Goal: Task Accomplishment & Management: Complete application form

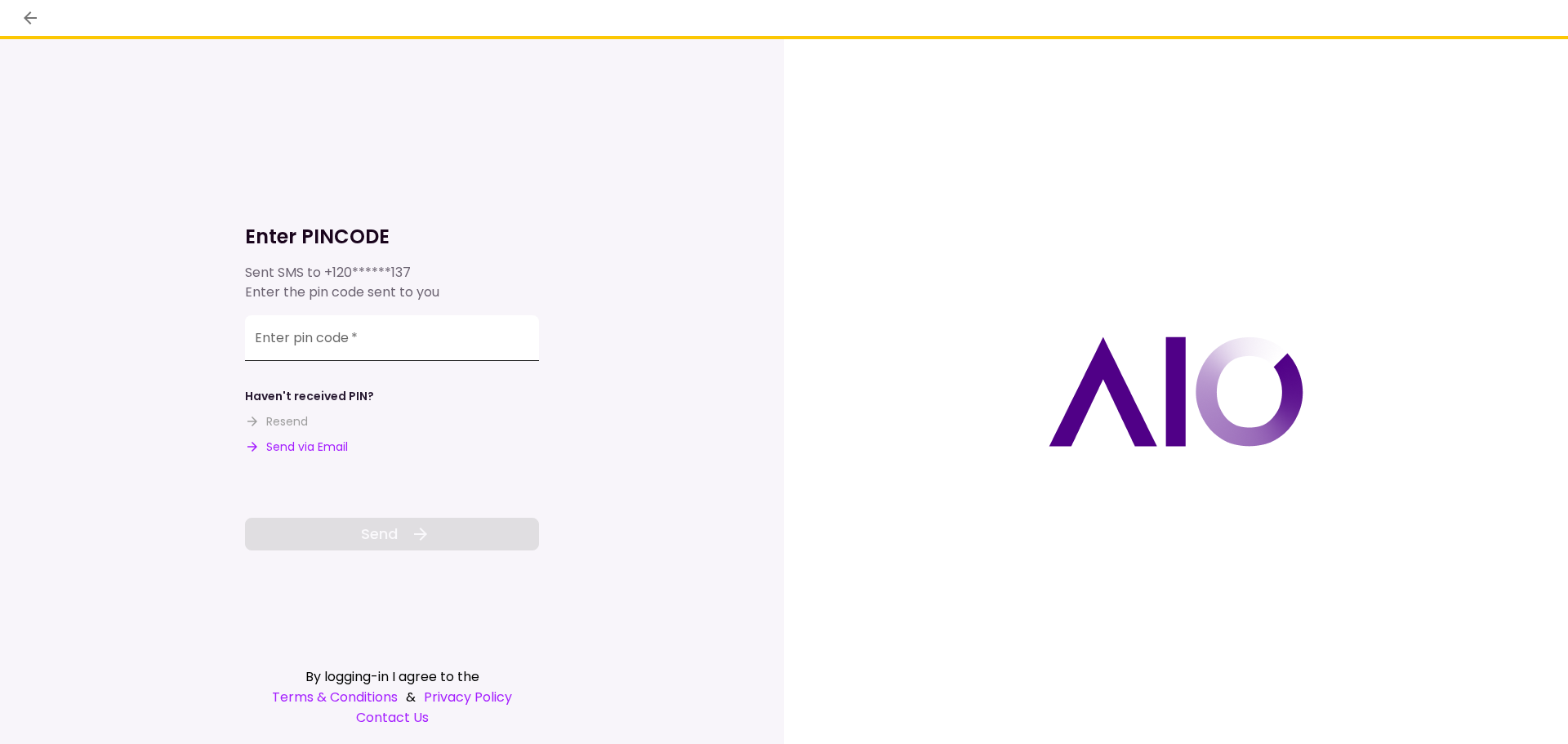
click at [346, 350] on input "Enter pin code   *" at bounding box center [391, 338] width 294 height 46
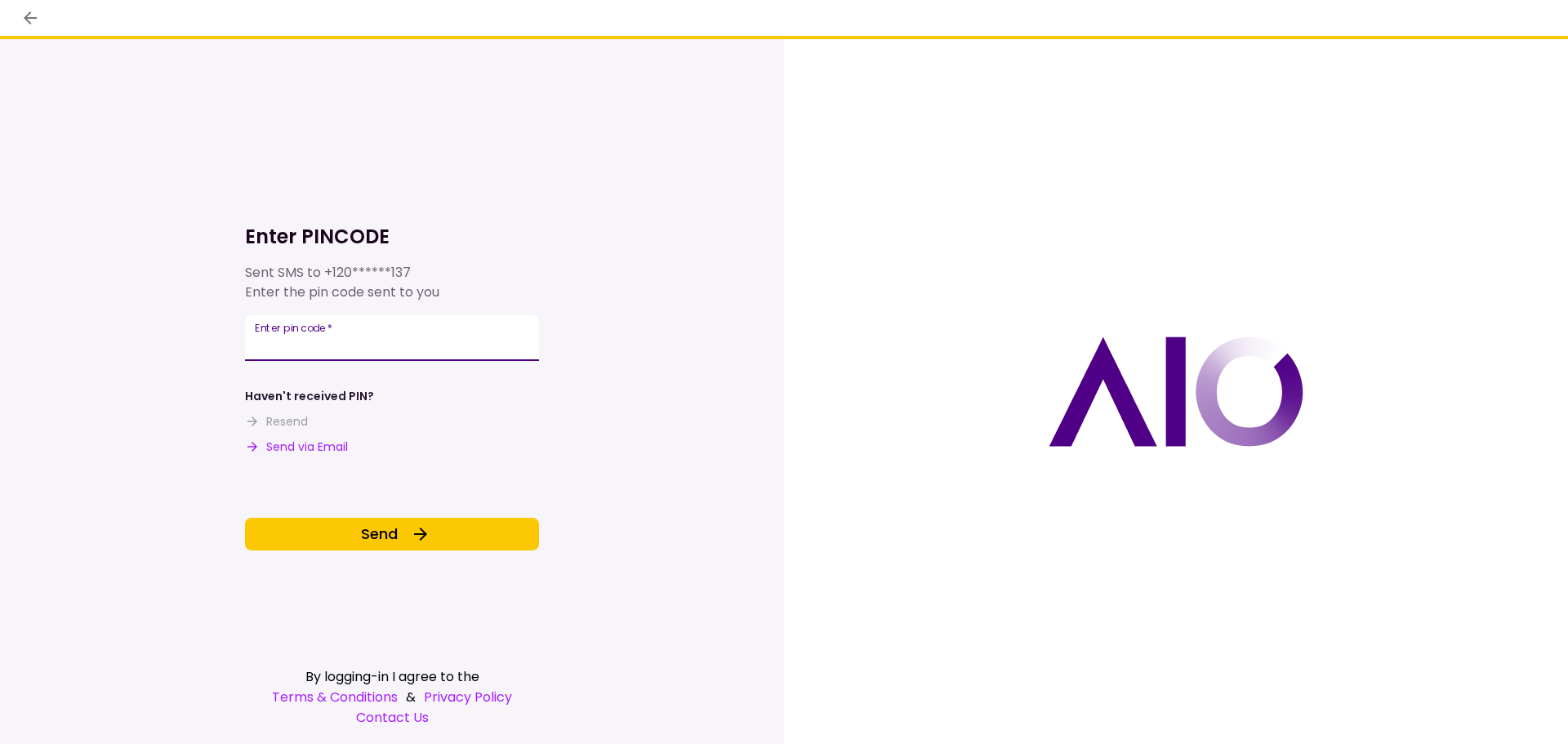
type input "******"
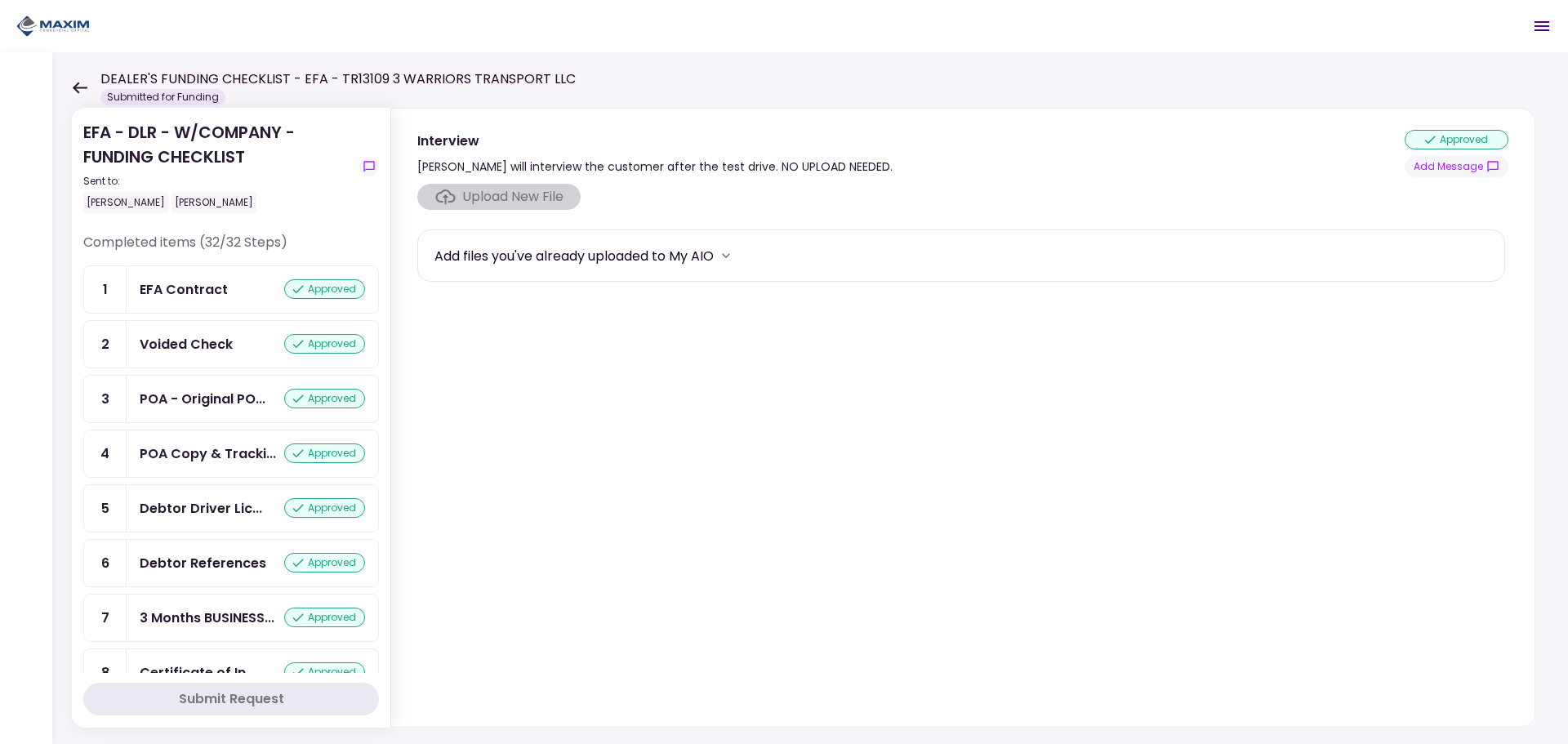
click at [75, 82] on icon at bounding box center [80, 87] width 15 height 12
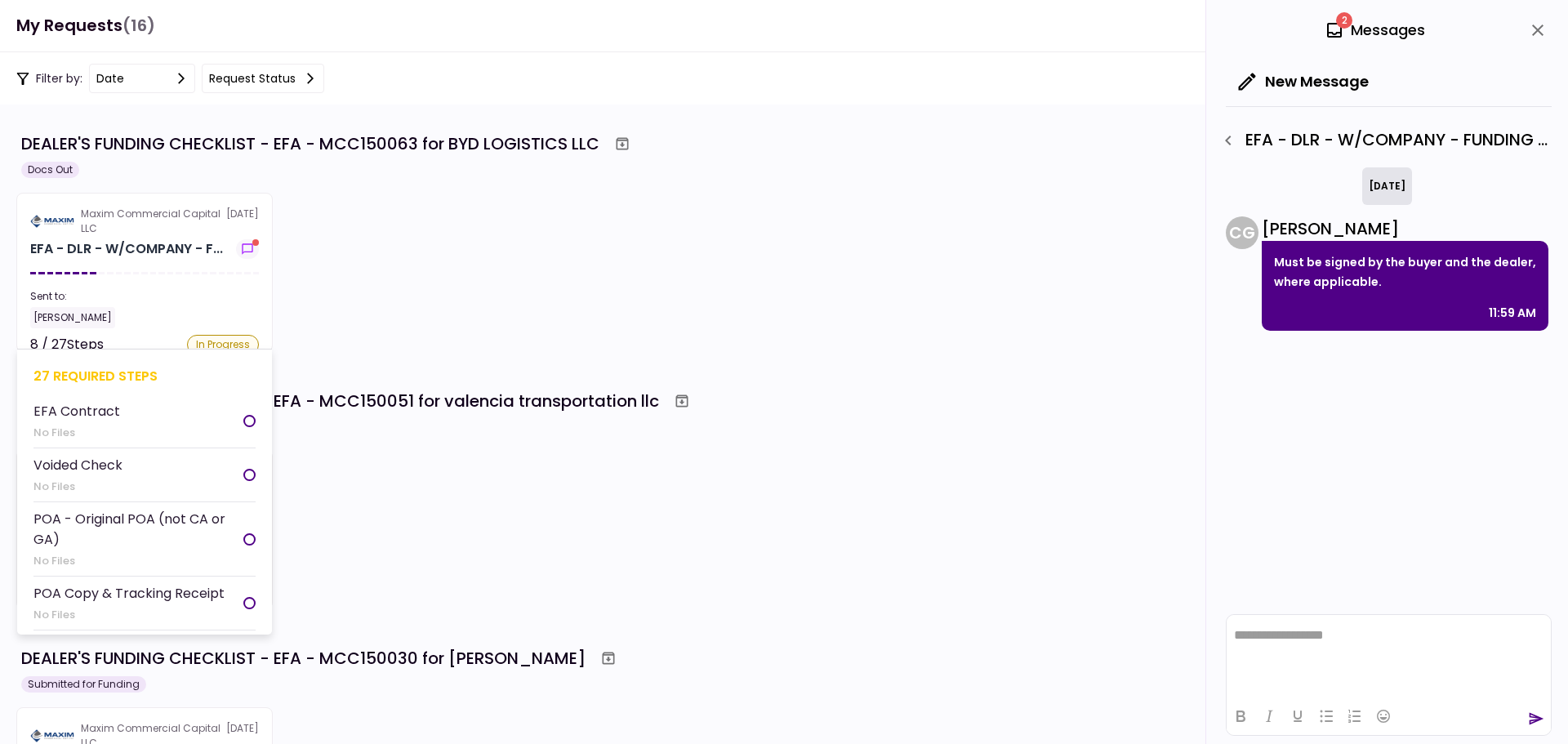
click at [147, 268] on section "Maxim Commercial Capital LLC [DATE] EFA - DLR - W/COMPANY - F... Sent to: [PERS…" at bounding box center [144, 273] width 257 height 159
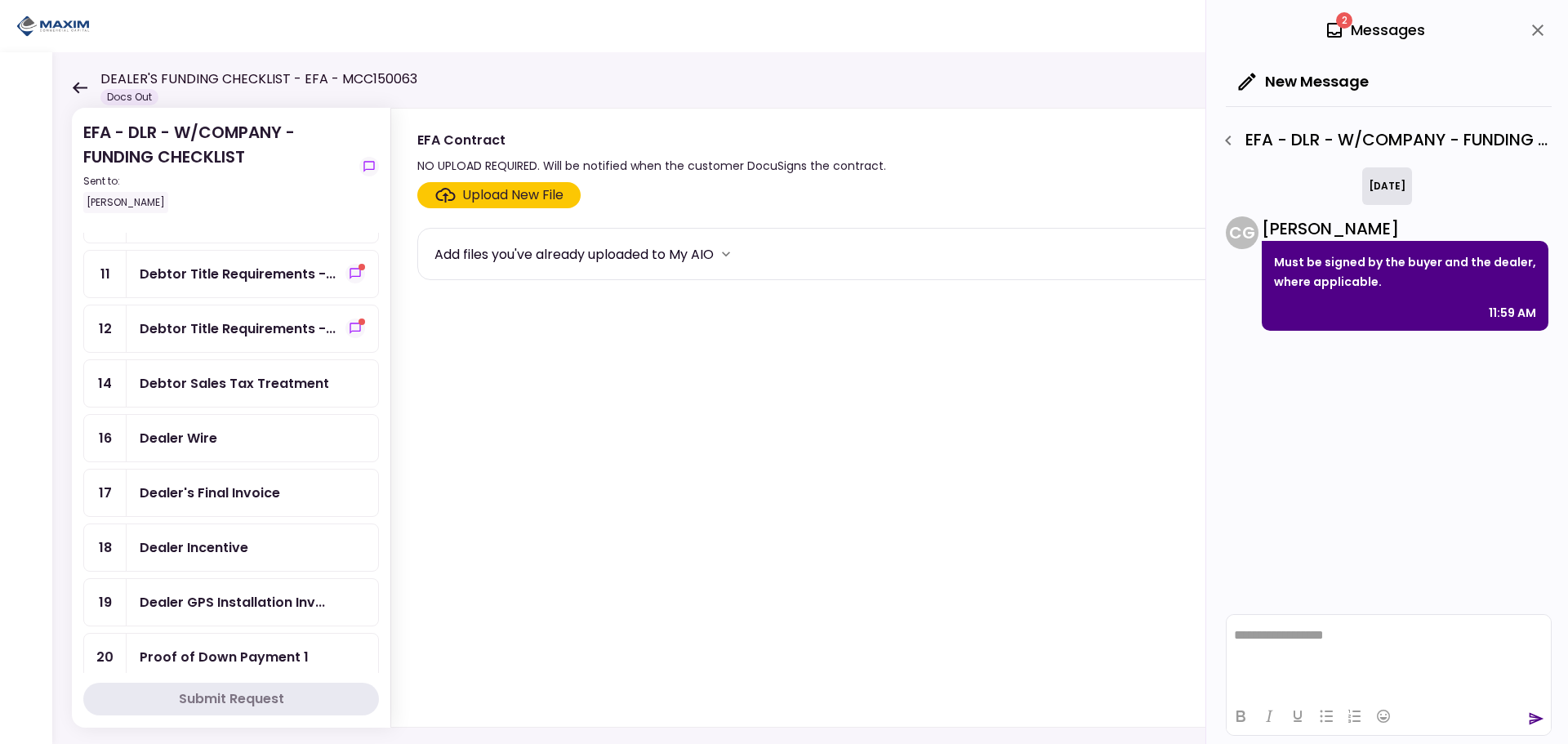
scroll to position [245, 0]
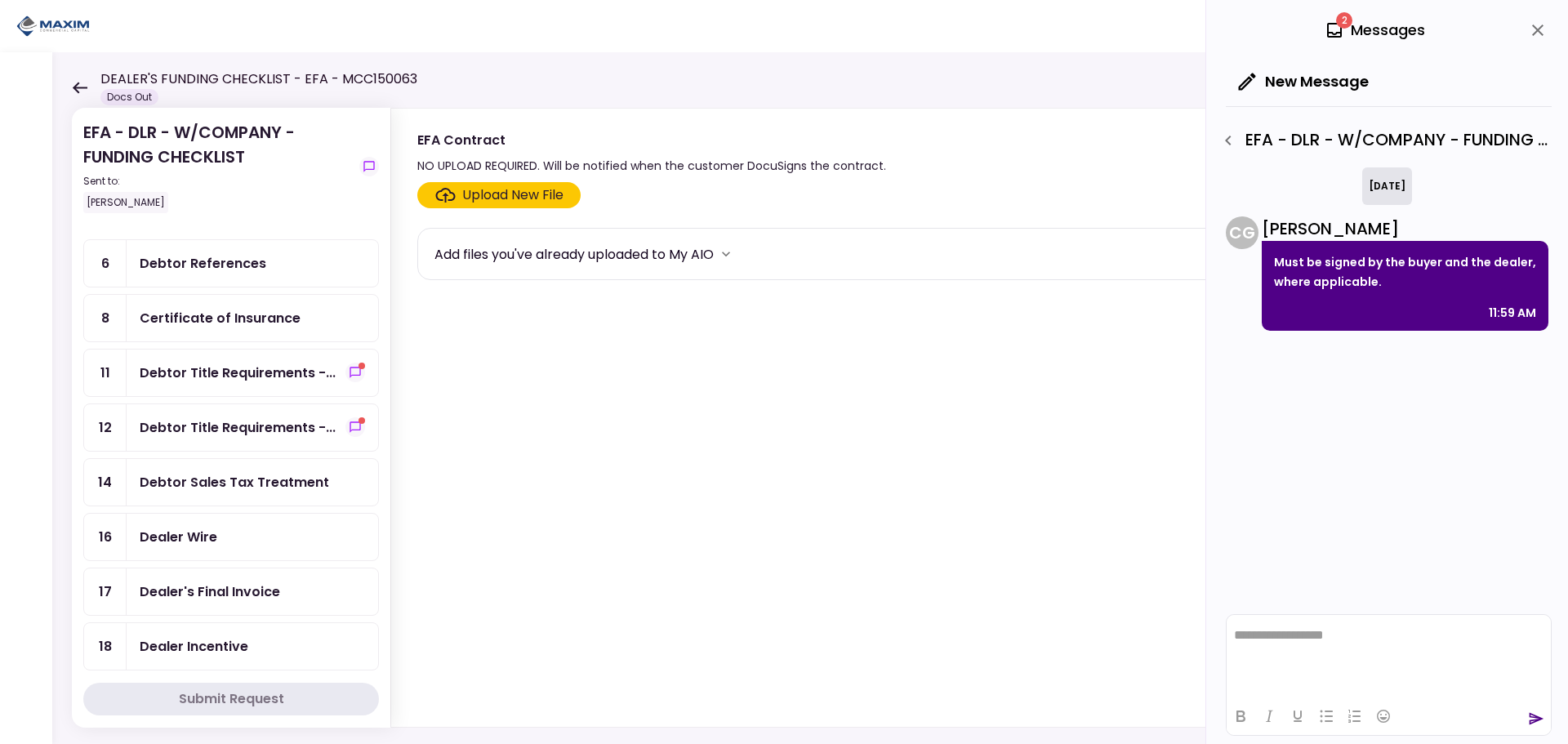
click at [257, 252] on div "Debtor References" at bounding box center [252, 263] width 251 height 47
click at [504, 189] on div "Upload New File" at bounding box center [513, 195] width 102 height 19
click at [0, 0] on input "Upload New File" at bounding box center [0, 0] width 0 height 0
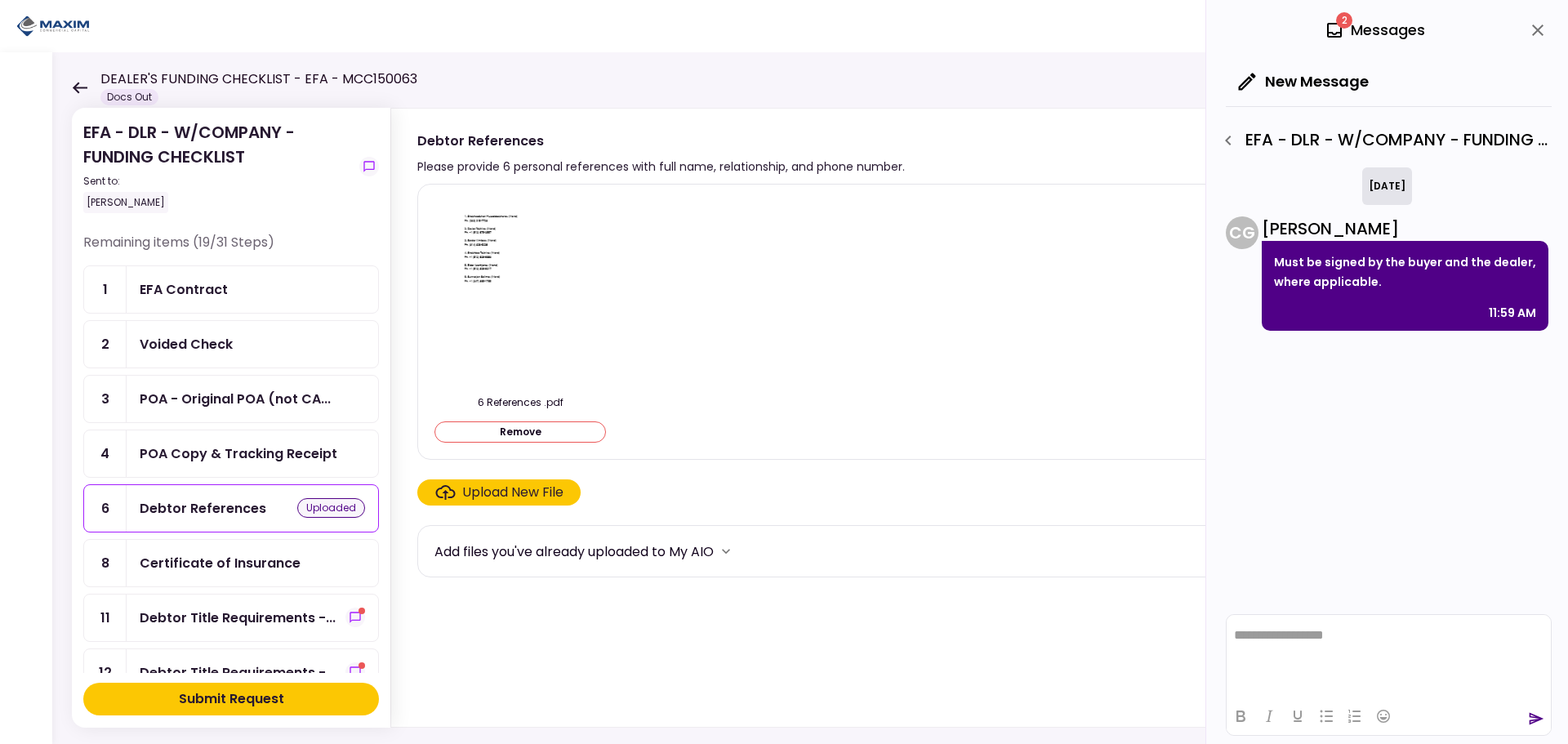
click at [183, 342] on div "Voided Check" at bounding box center [186, 344] width 93 height 20
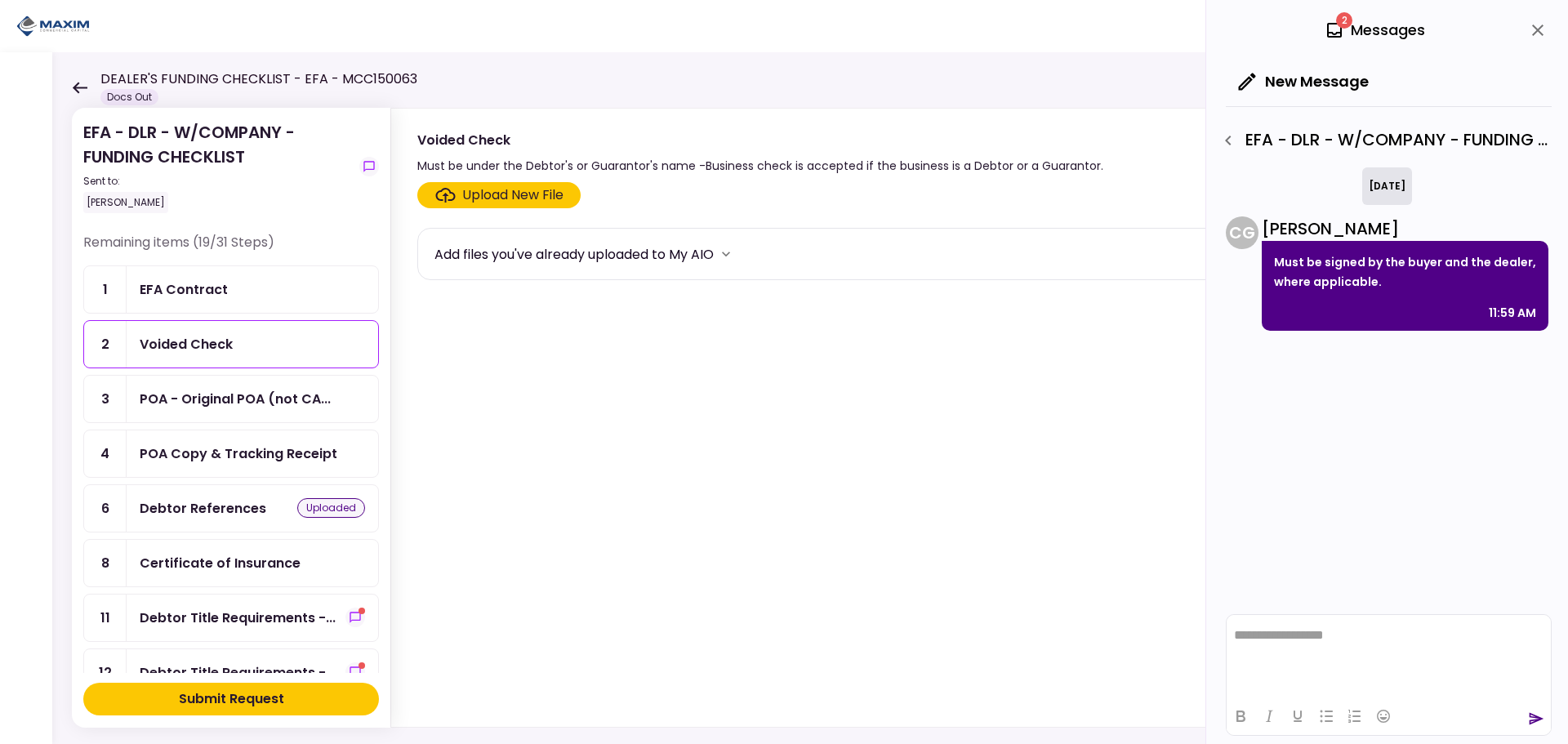
click at [516, 203] on div "Upload New File" at bounding box center [513, 195] width 102 height 19
click at [0, 0] on input "Upload New File" at bounding box center [0, 0] width 0 height 0
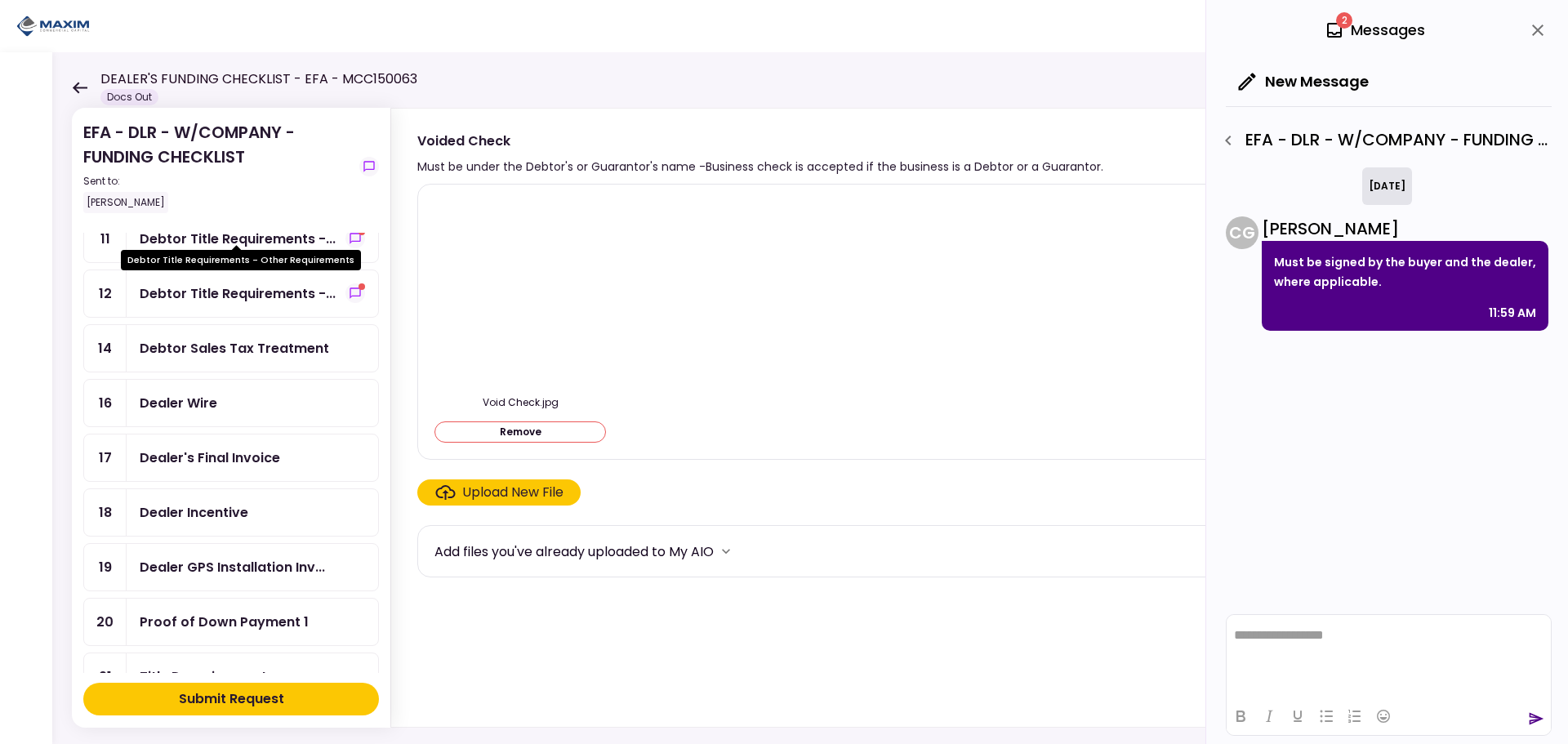
scroll to position [408, 0]
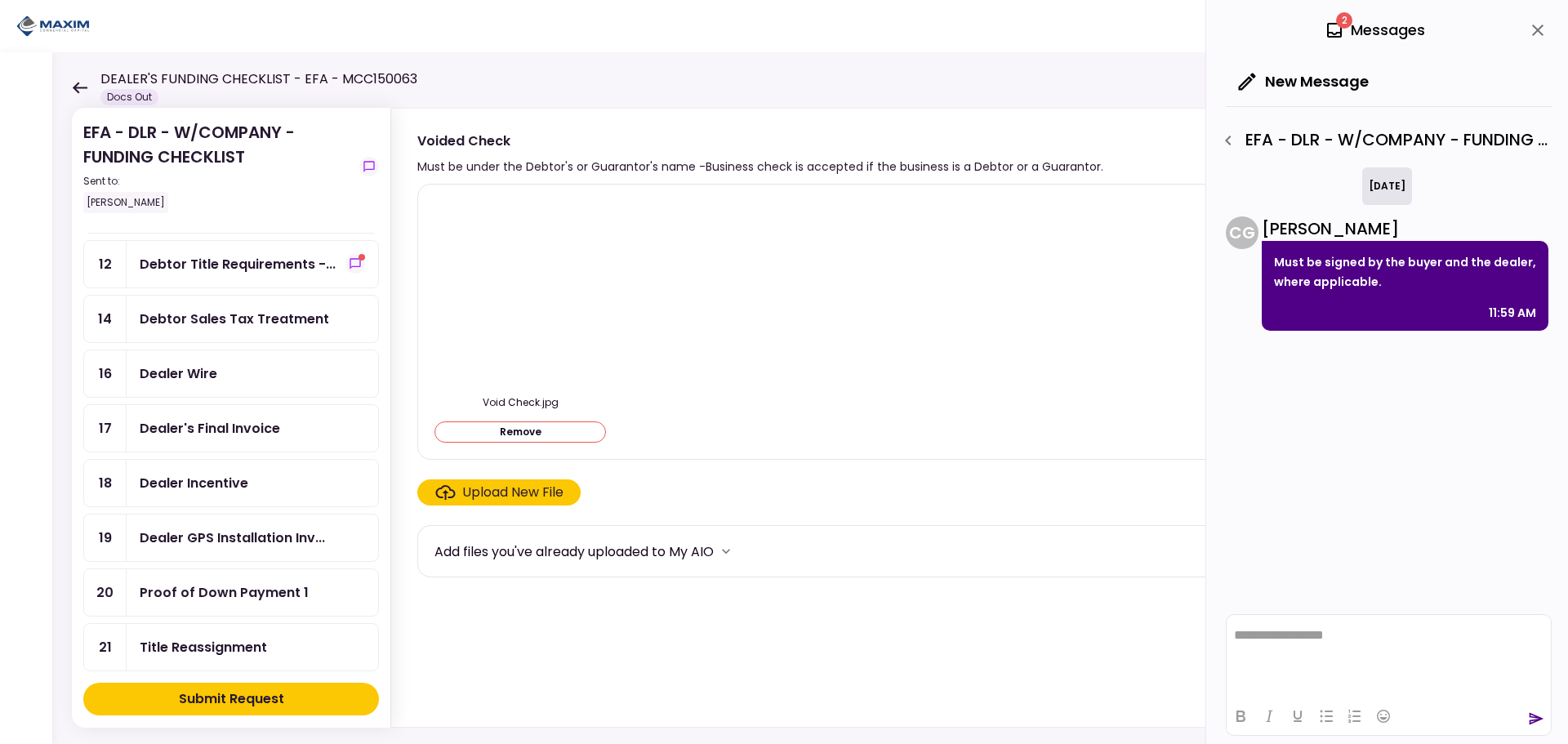
click at [173, 378] on div "Dealer Wire" at bounding box center [179, 373] width 78 height 20
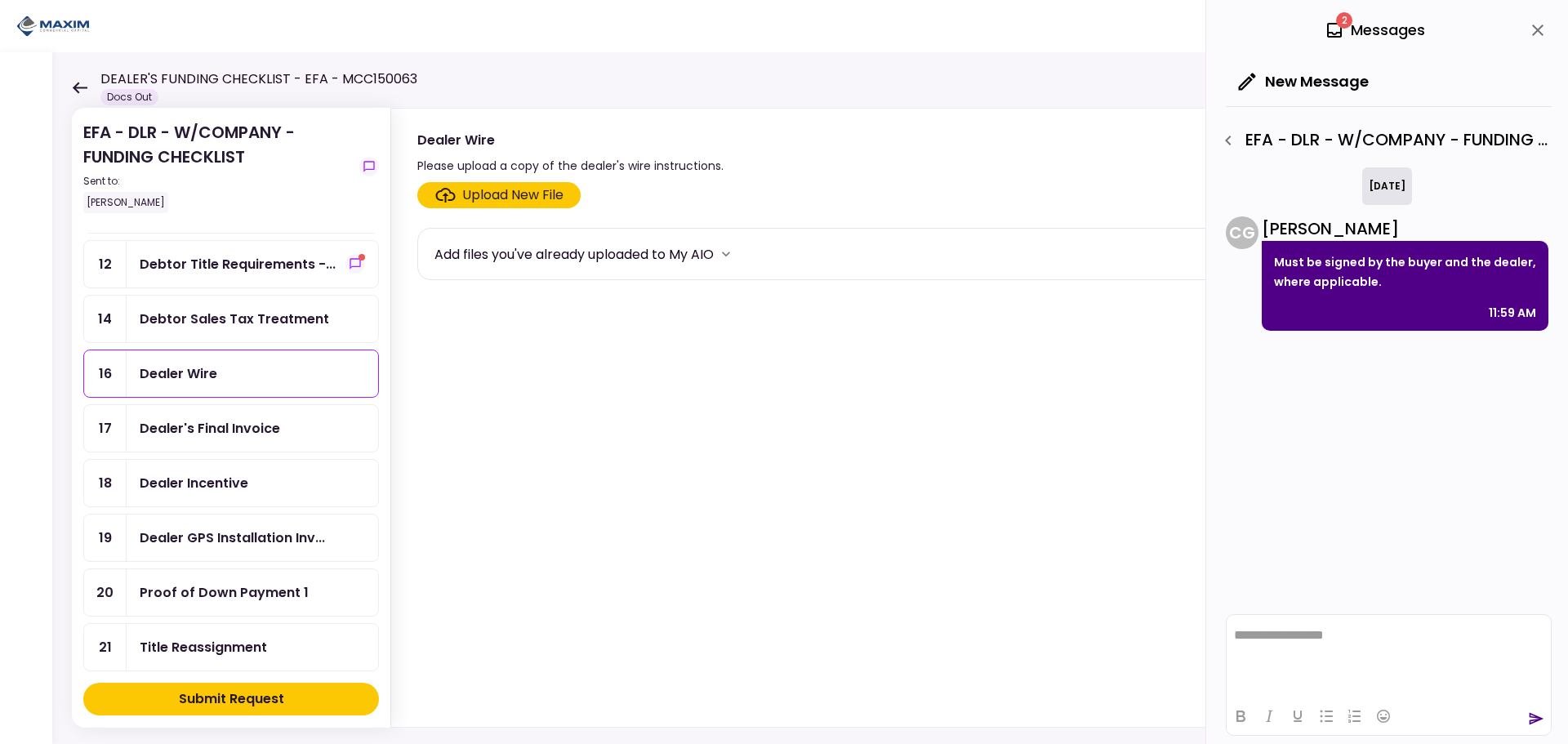
click at [500, 207] on label "Upload New File" at bounding box center [499, 195] width 163 height 26
click at [0, 0] on input "Upload New File" at bounding box center [0, 0] width 0 height 0
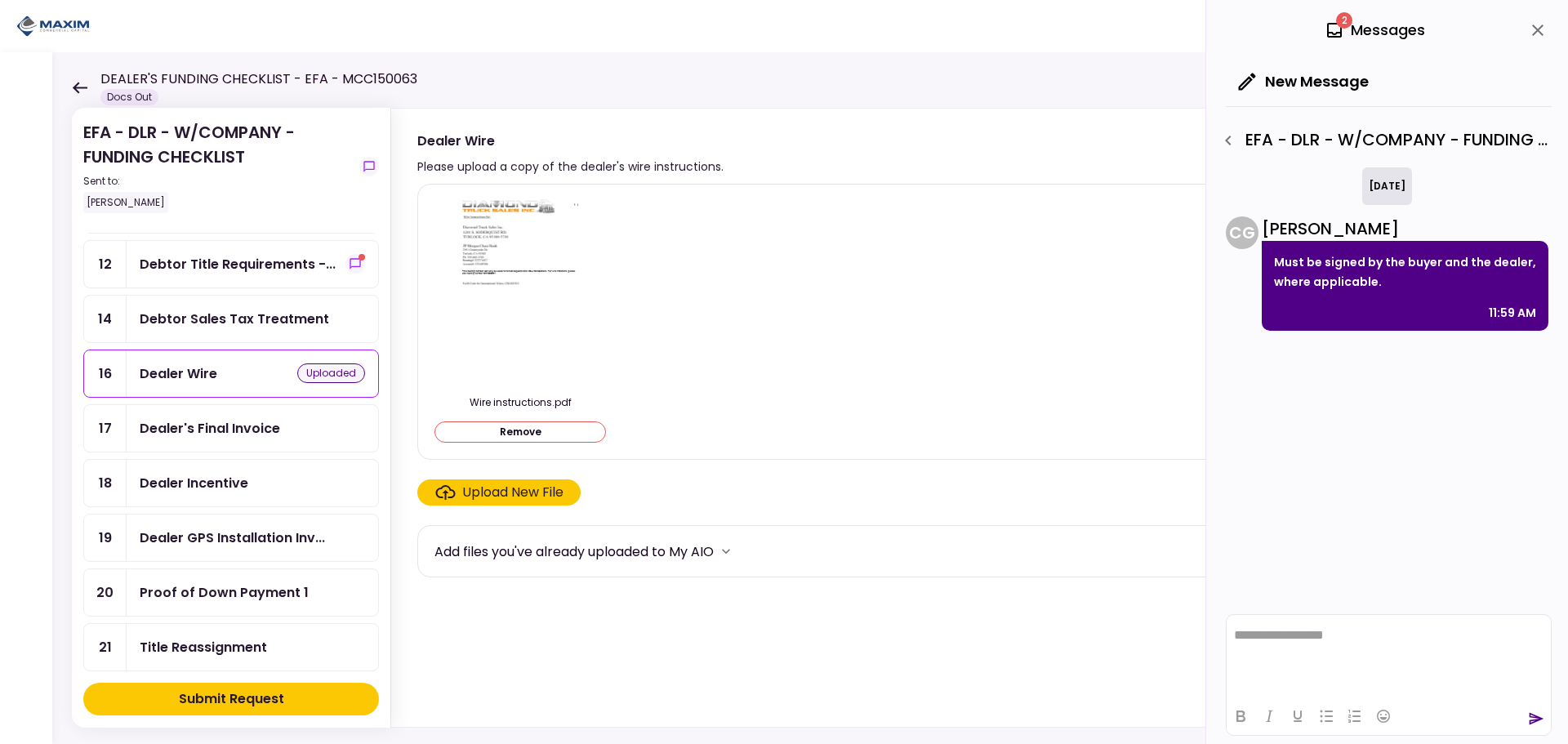
click at [232, 480] on div "Dealer Incentive" at bounding box center [194, 483] width 108 height 20
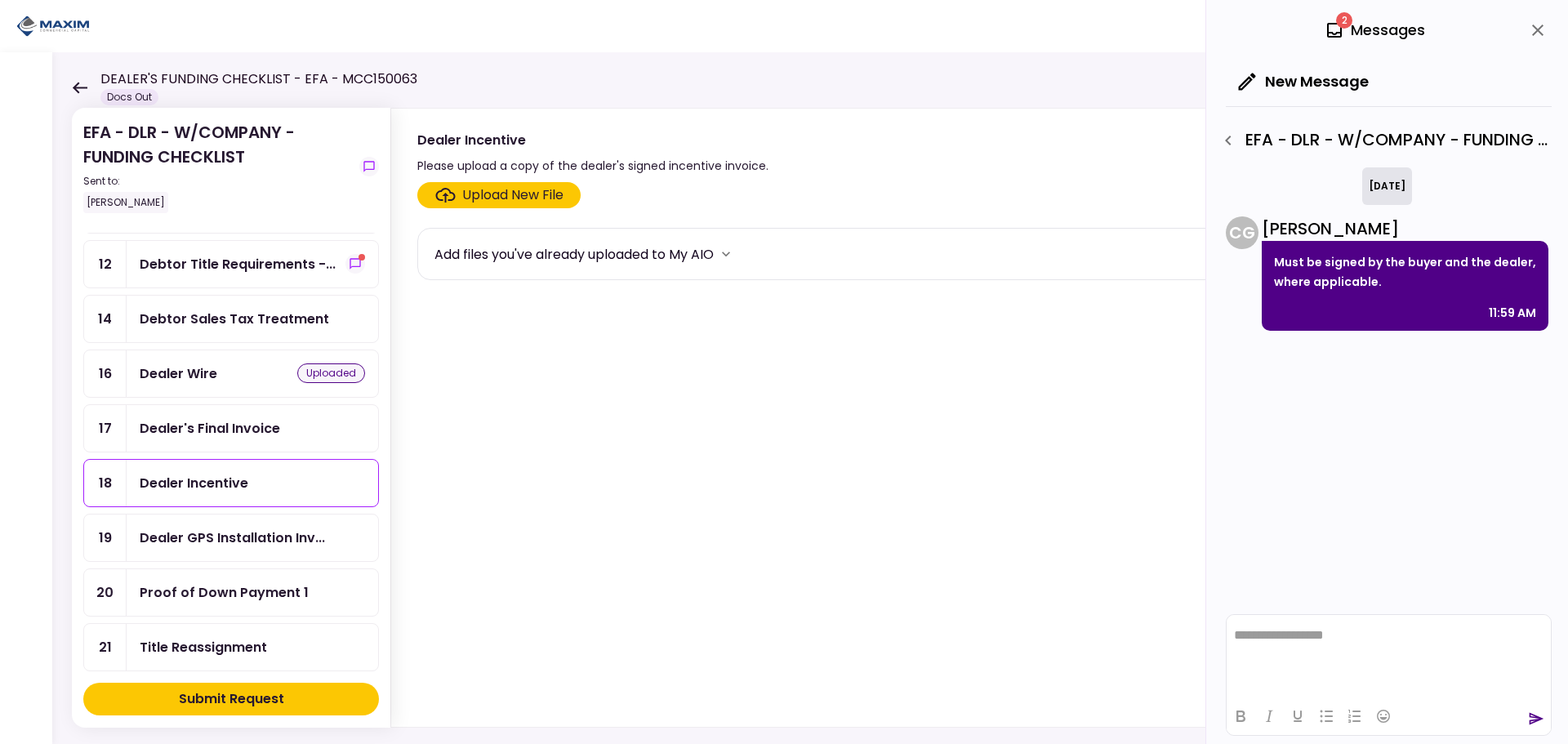
click at [472, 210] on section "Upload New File Add files you've already uploaded to My AIO" at bounding box center [963, 451] width 1091 height 538
click at [484, 191] on div "Upload New File" at bounding box center [513, 195] width 102 height 19
click at [0, 0] on input "Upload New File" at bounding box center [0, 0] width 0 height 0
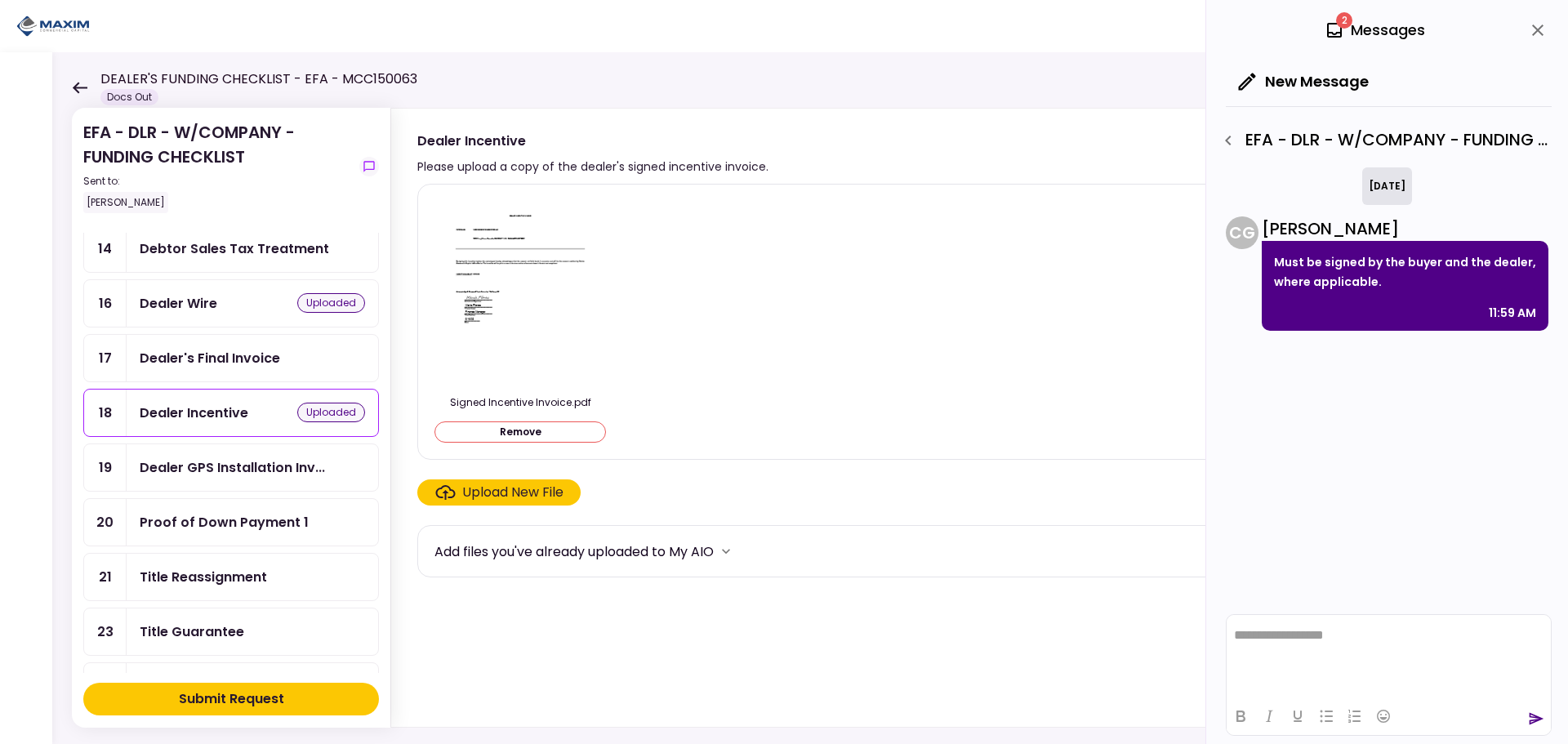
scroll to position [571, 0]
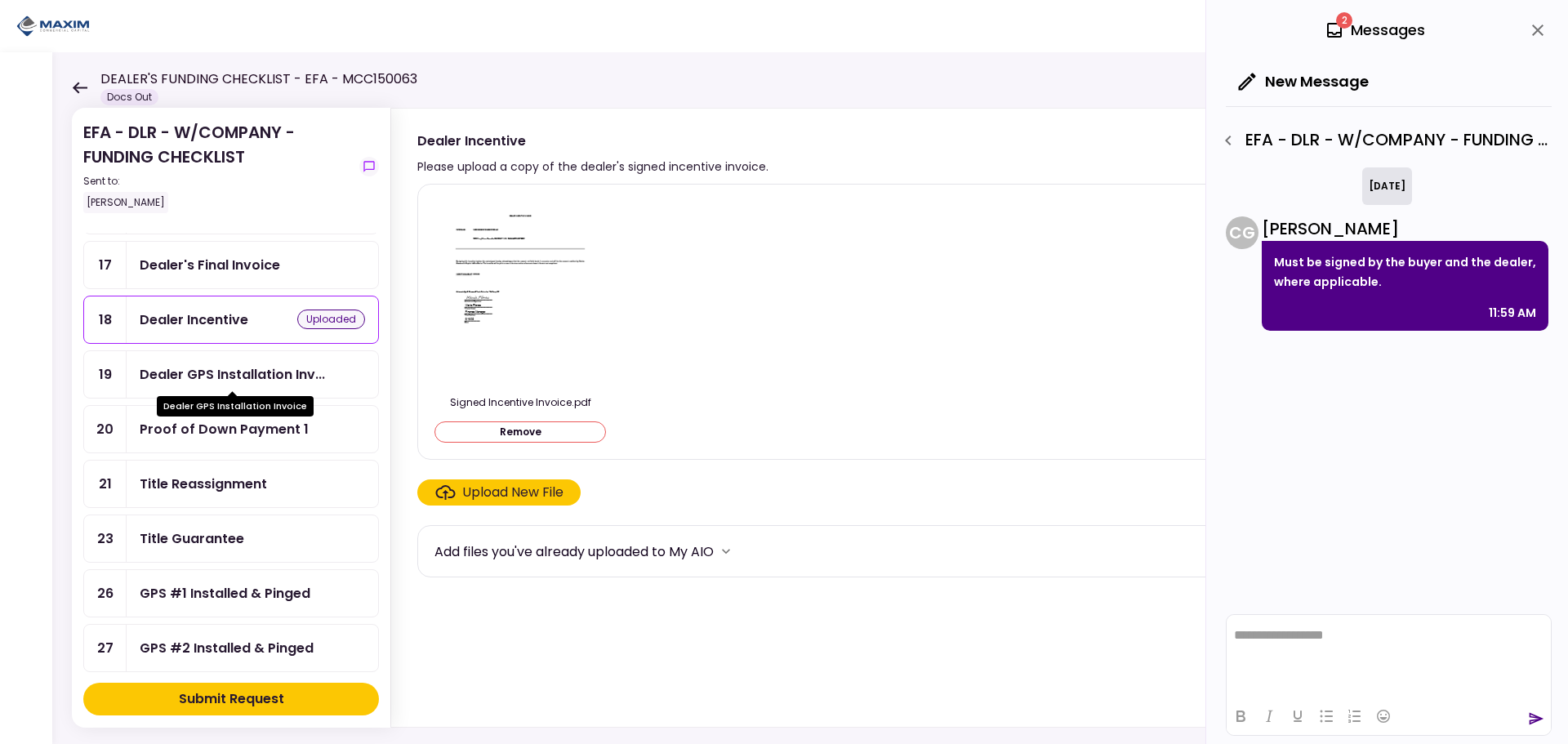
click at [209, 377] on div "Dealer GPS Installation Inv..." at bounding box center [232, 374] width 185 height 20
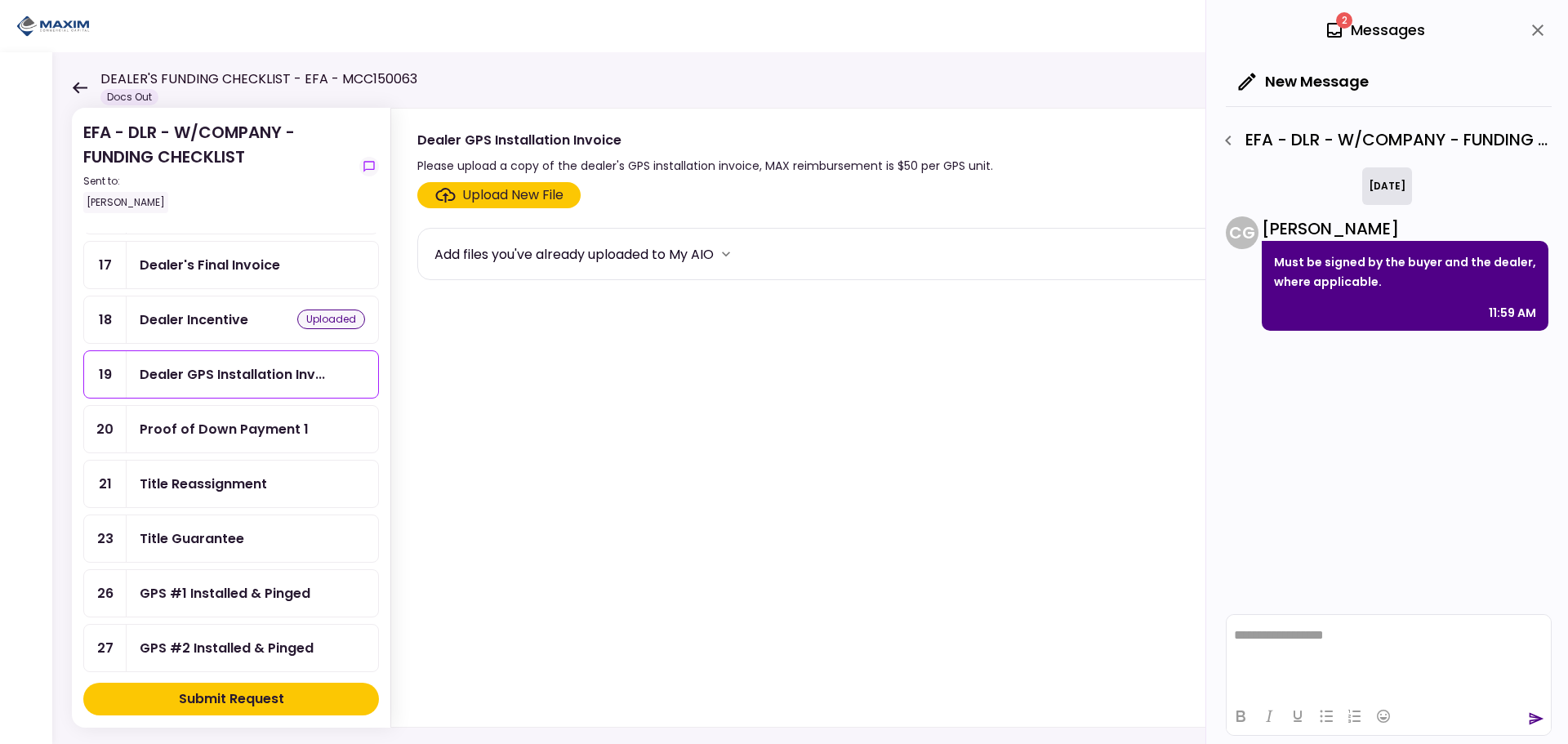
click at [206, 422] on div "Proof of Down Payment 1" at bounding box center [224, 429] width 169 height 20
click at [475, 194] on div "Upload New File" at bounding box center [513, 195] width 102 height 19
click at [0, 0] on input "Upload New File" at bounding box center [0, 0] width 0 height 0
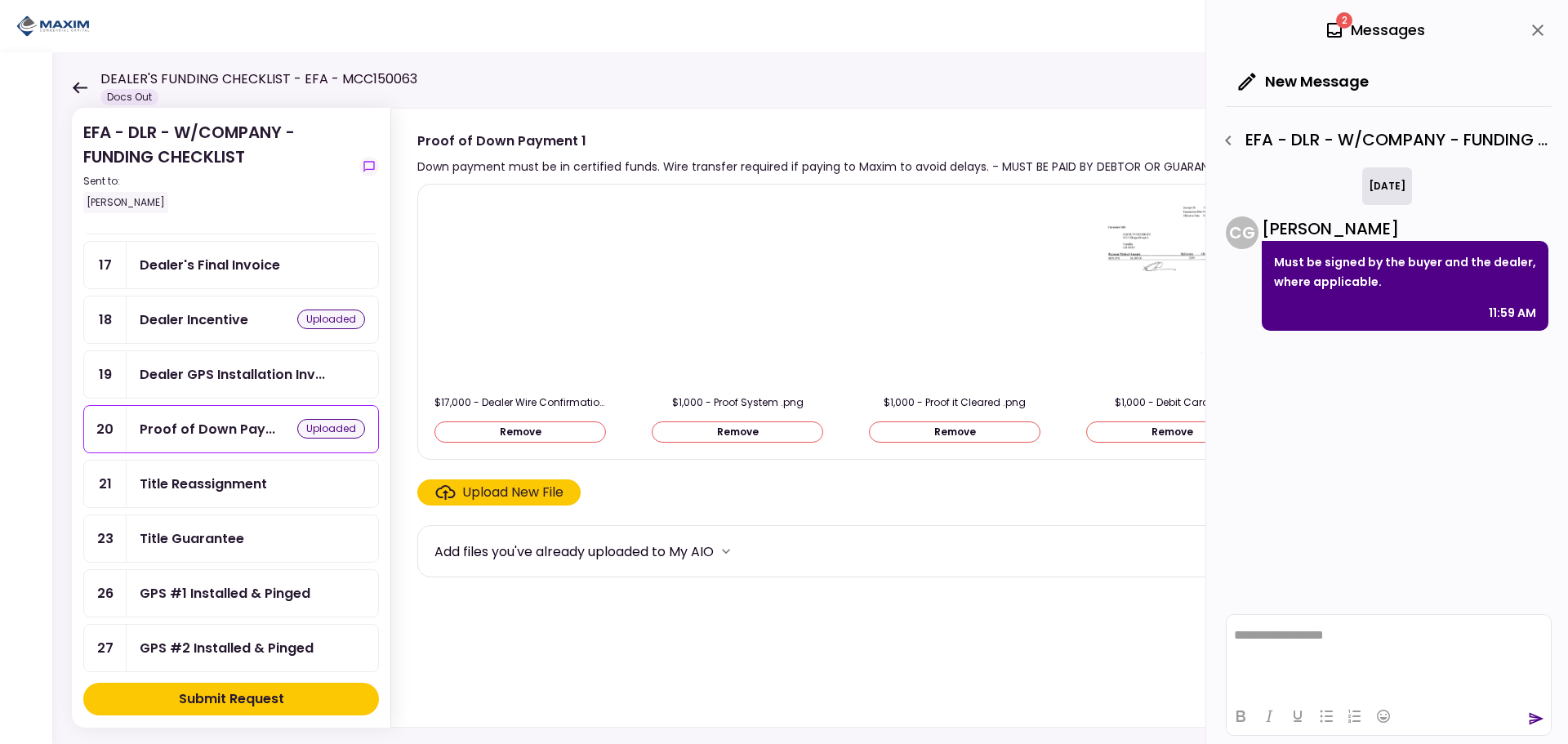
click at [520, 291] on img at bounding box center [520, 291] width 0 height 0
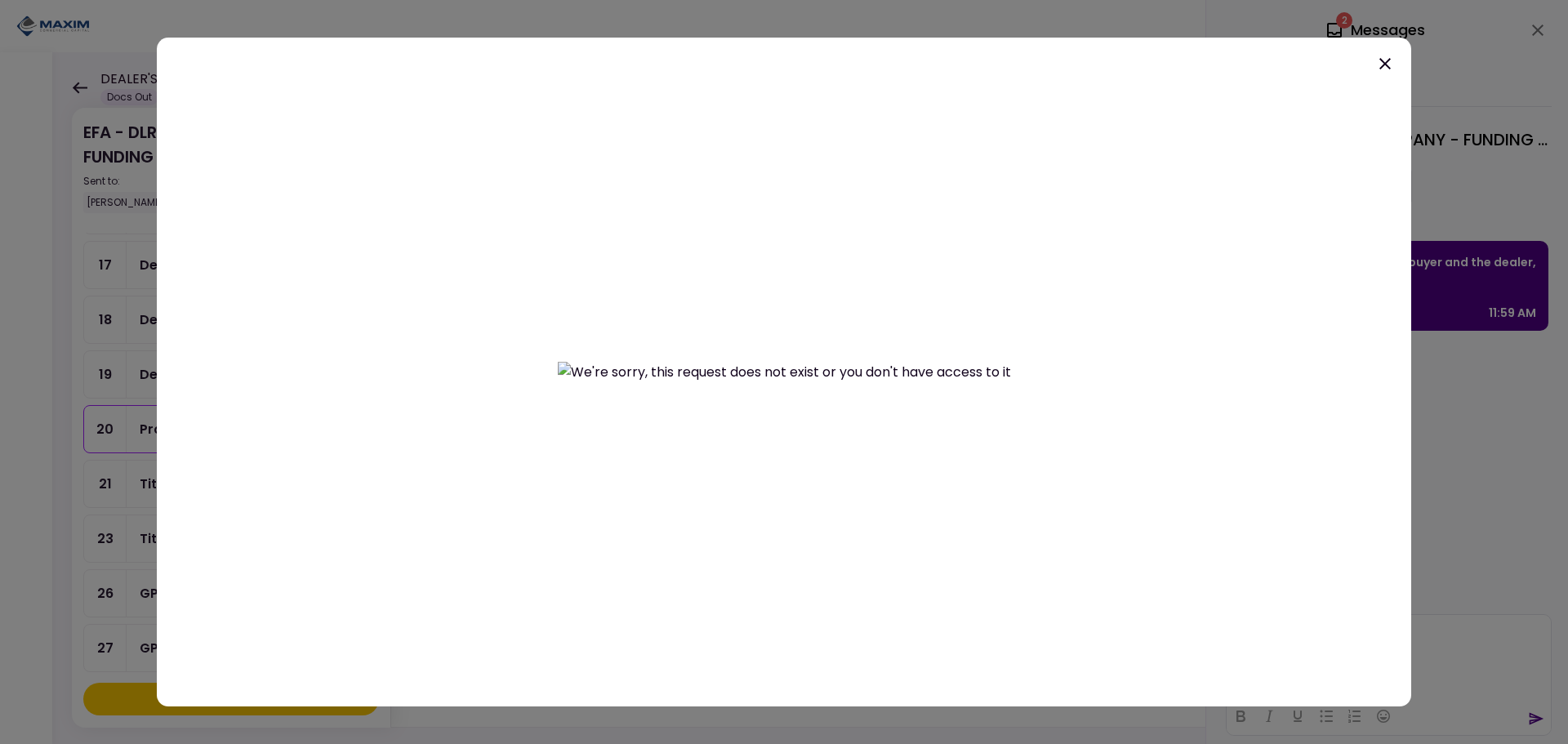
click at [1386, 63] on icon at bounding box center [1385, 63] width 12 height 12
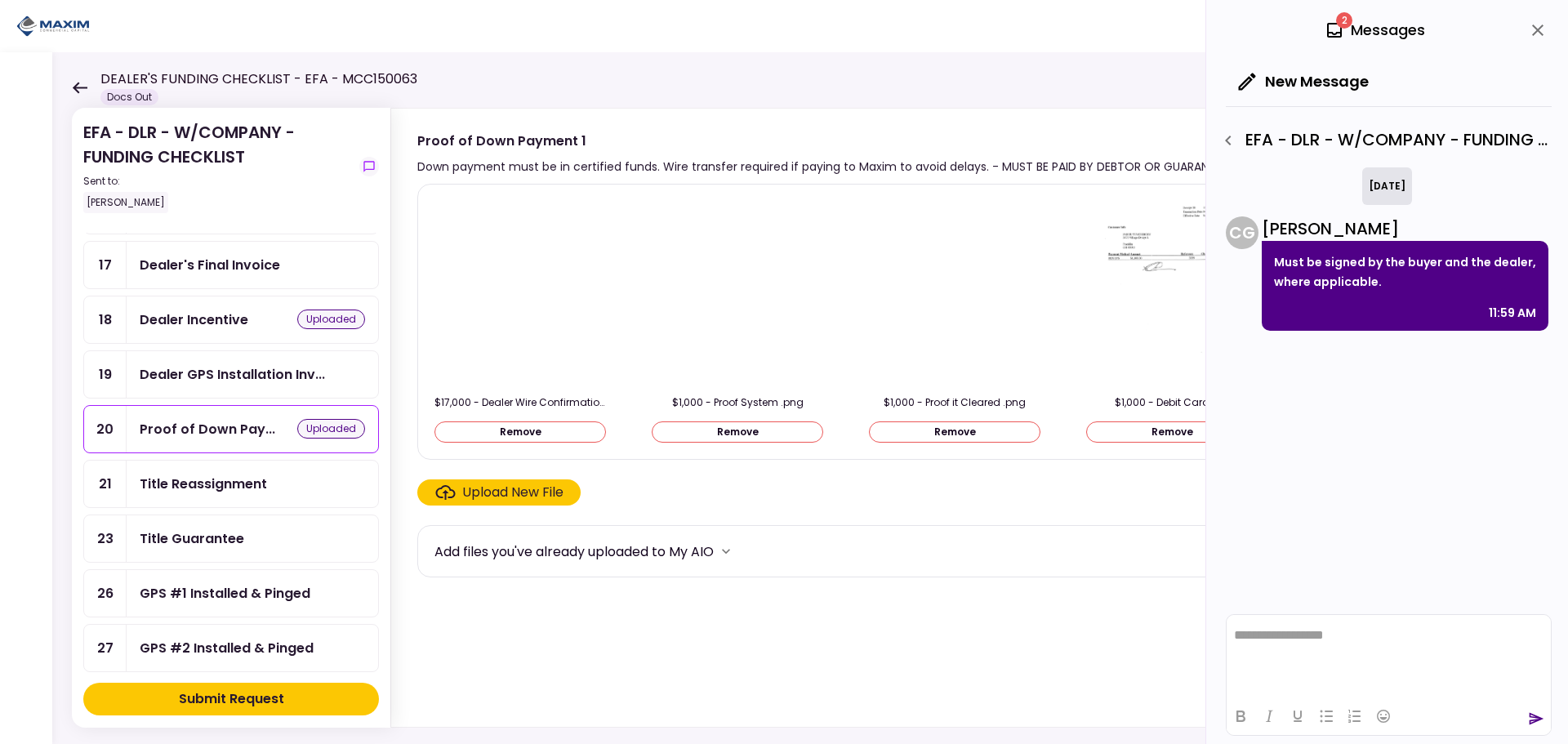
click at [737, 291] on img at bounding box center [737, 291] width 0 height 0
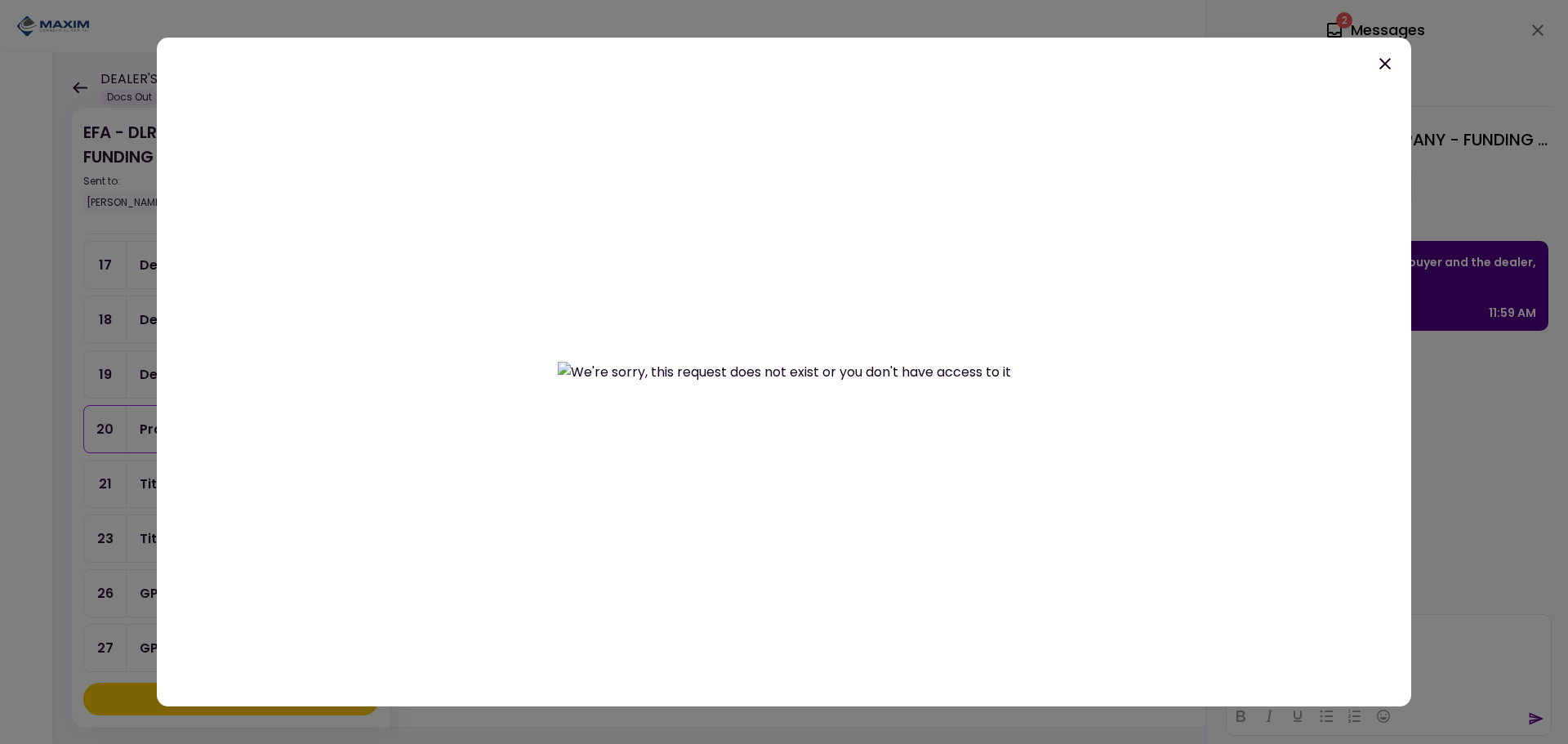
click at [1380, 64] on icon at bounding box center [1384, 63] width 19 height 19
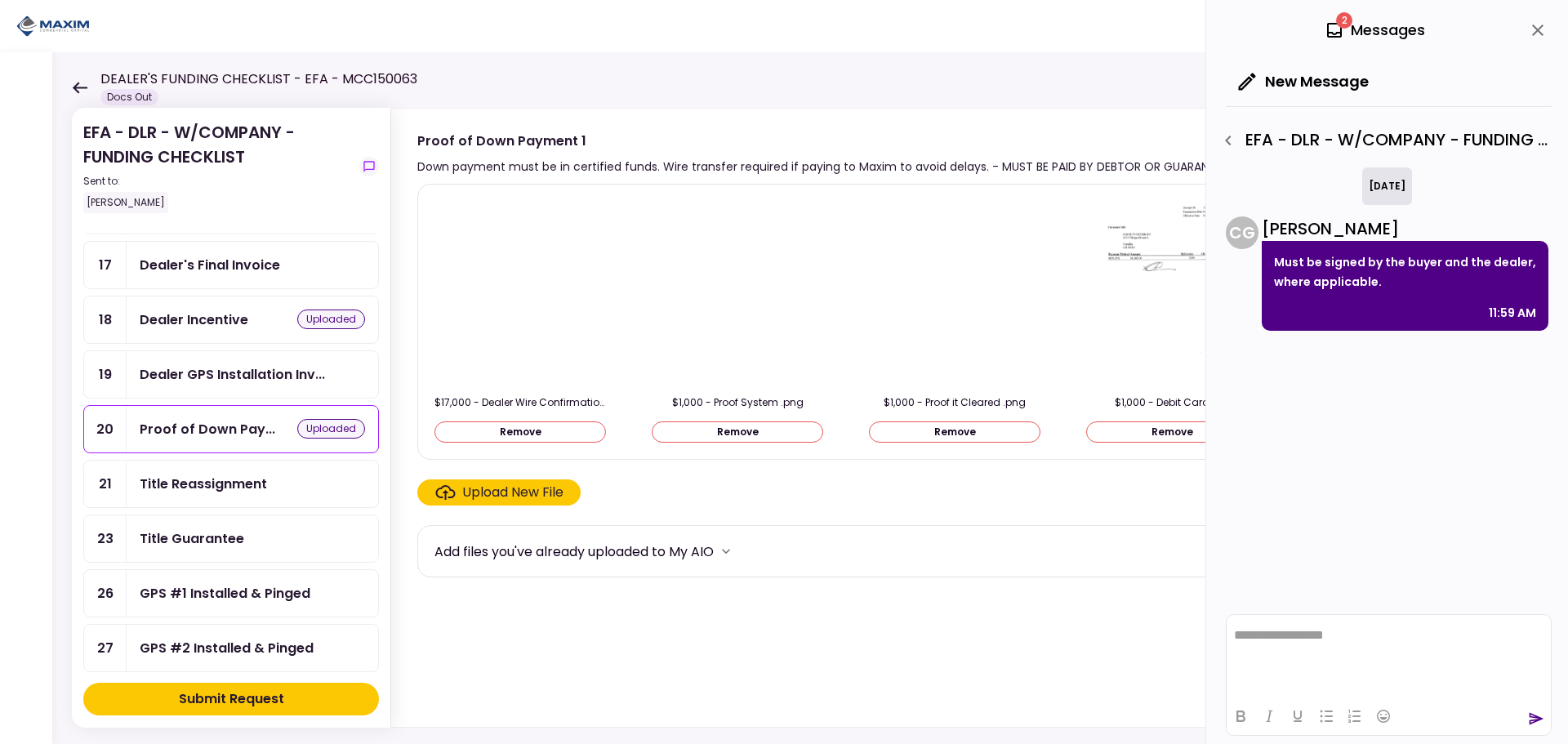
click at [1537, 29] on icon "close" at bounding box center [1538, 30] width 12 height 12
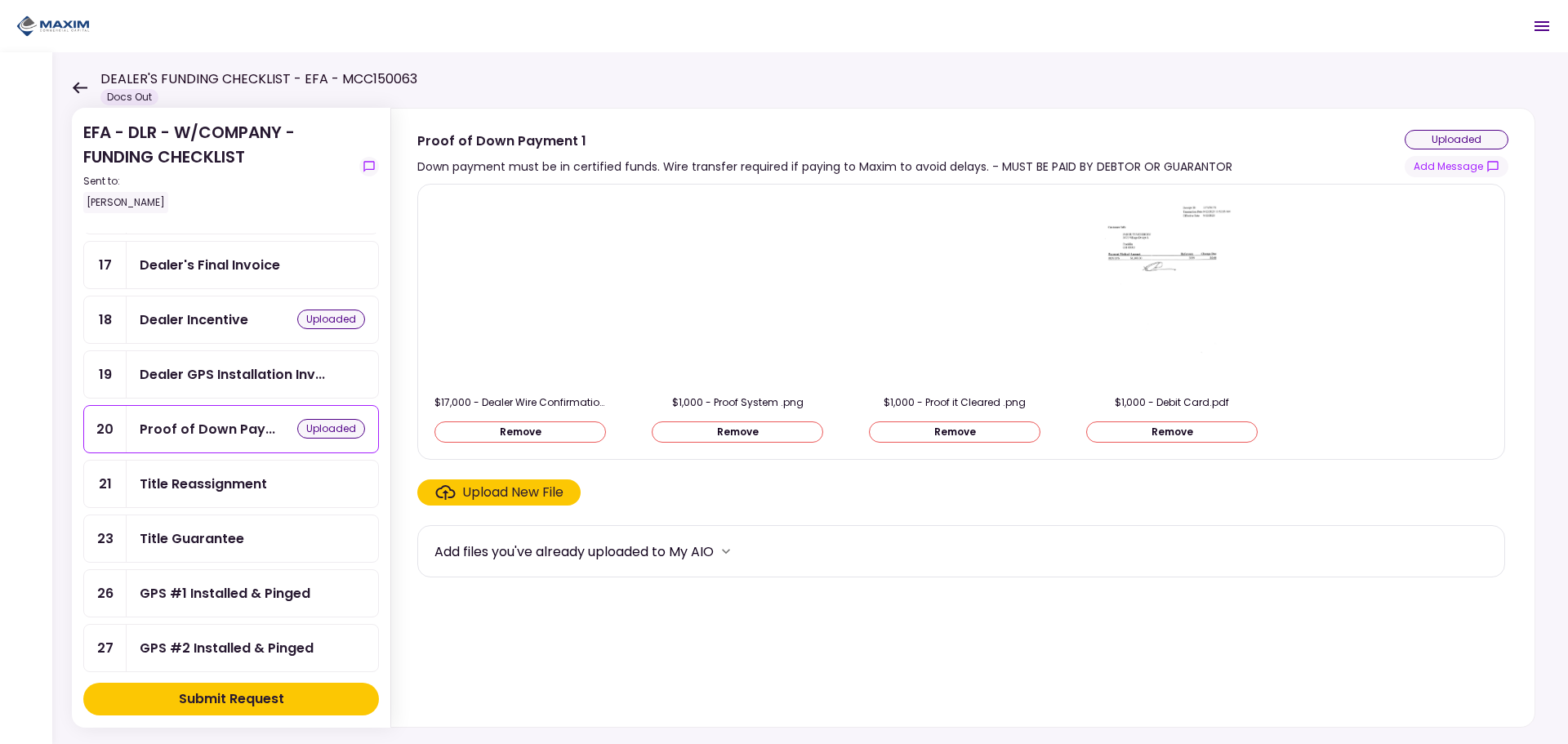
click at [955, 291] on img at bounding box center [955, 291] width 0 height 0
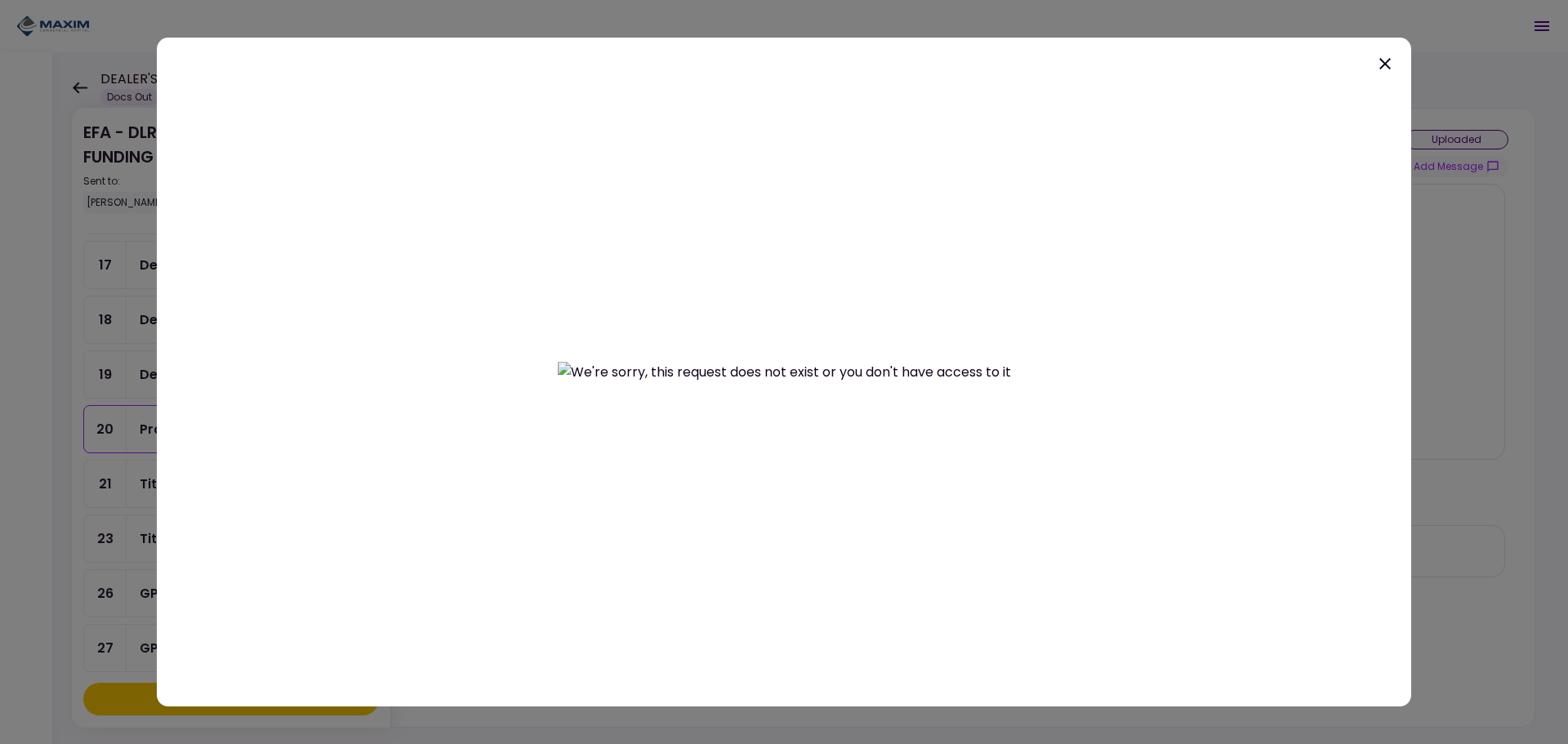
click at [1381, 63] on icon at bounding box center [1384, 63] width 19 height 19
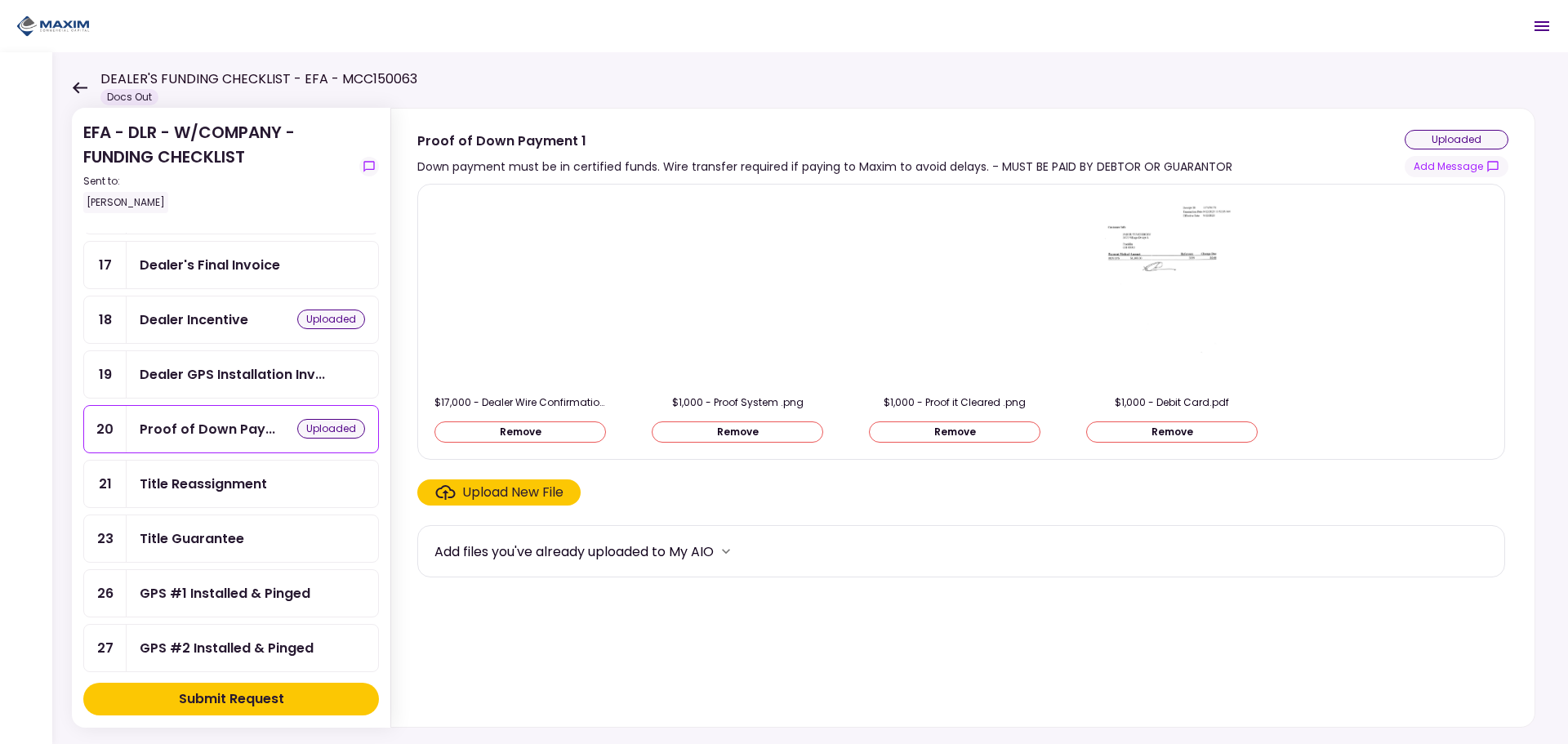
scroll to position [653, 0]
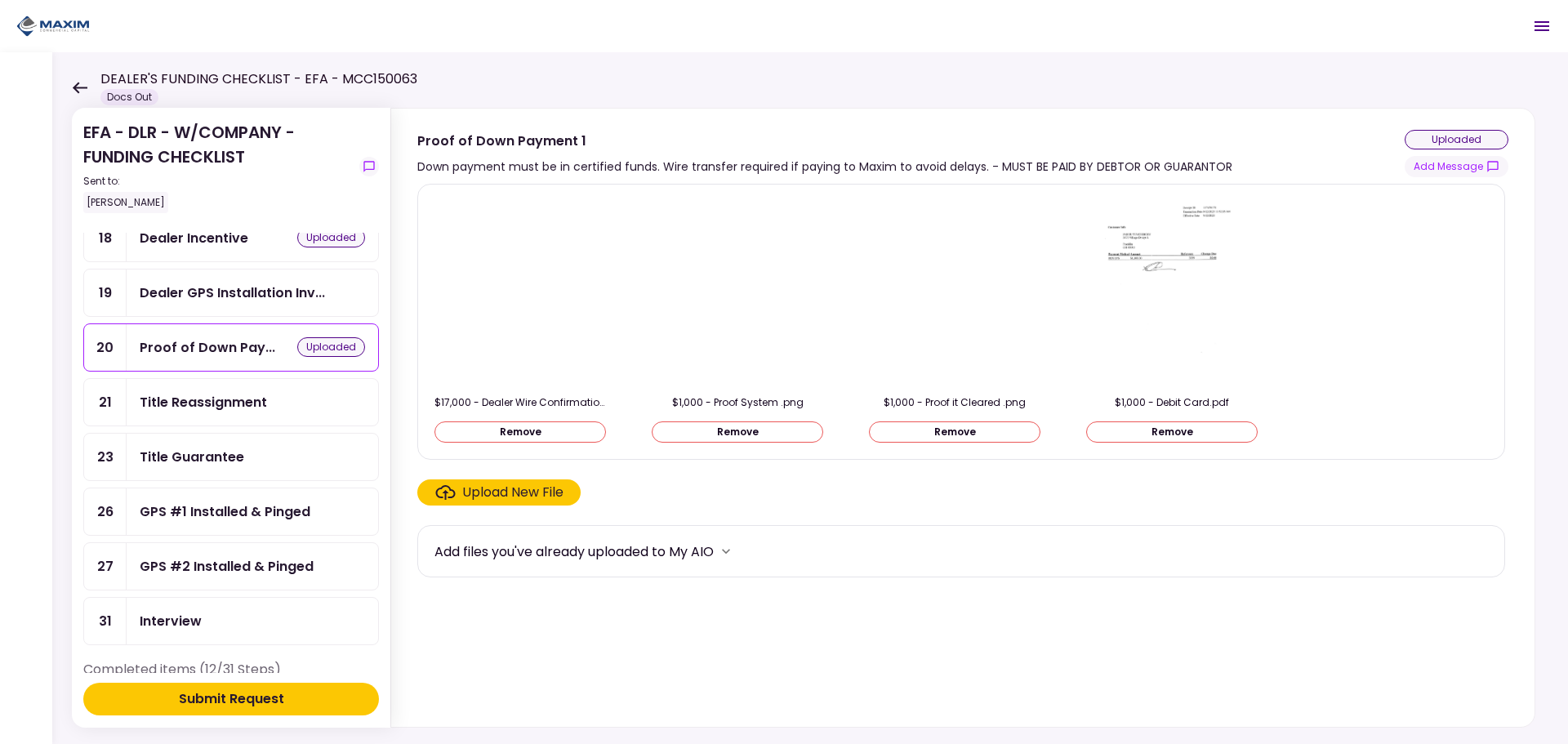
click at [210, 450] on div "Title Guarantee" at bounding box center [191, 457] width 104 height 20
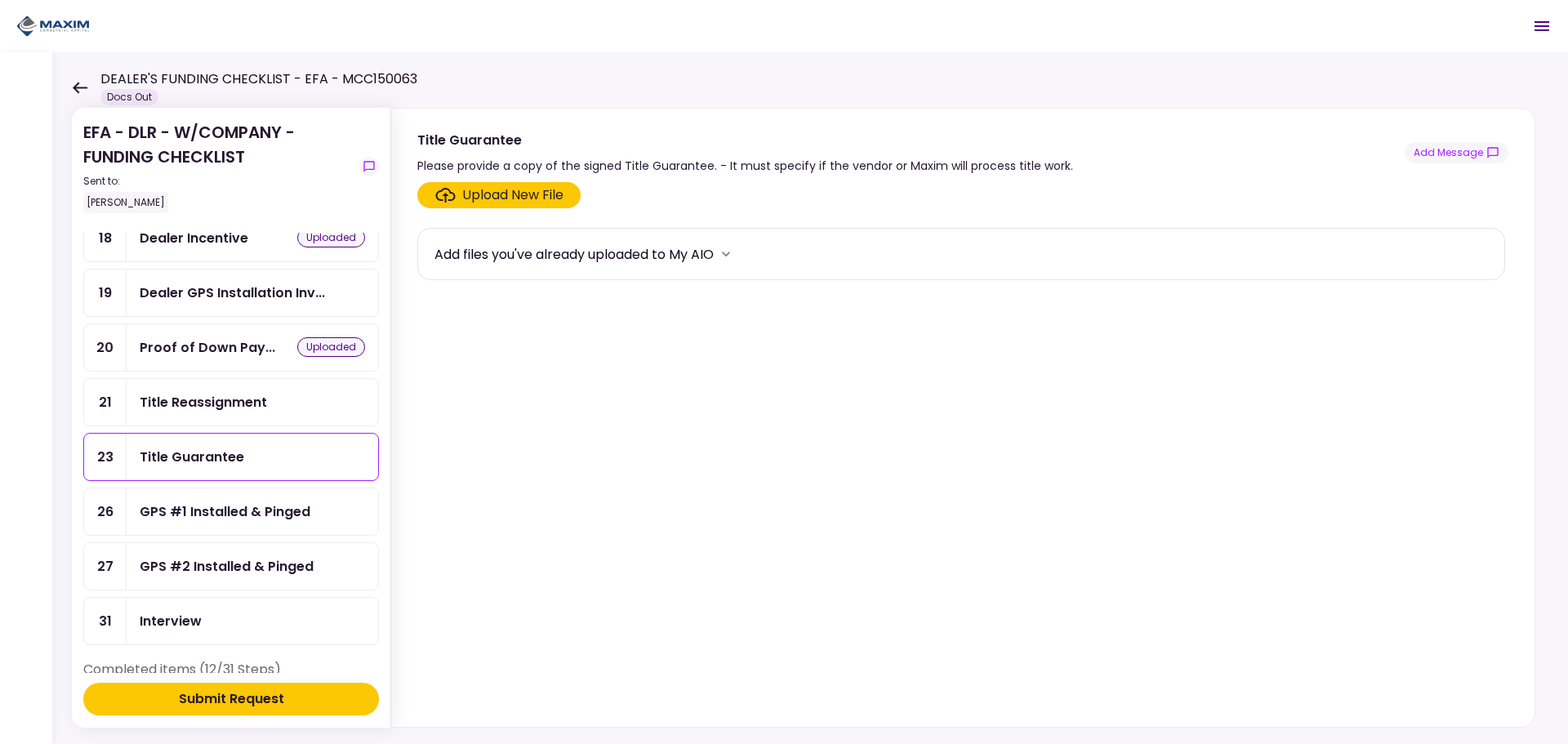
click at [462, 188] on div "Upload New File" at bounding box center [513, 195] width 102 height 19
click at [0, 0] on input "Upload New File" at bounding box center [0, 0] width 0 height 0
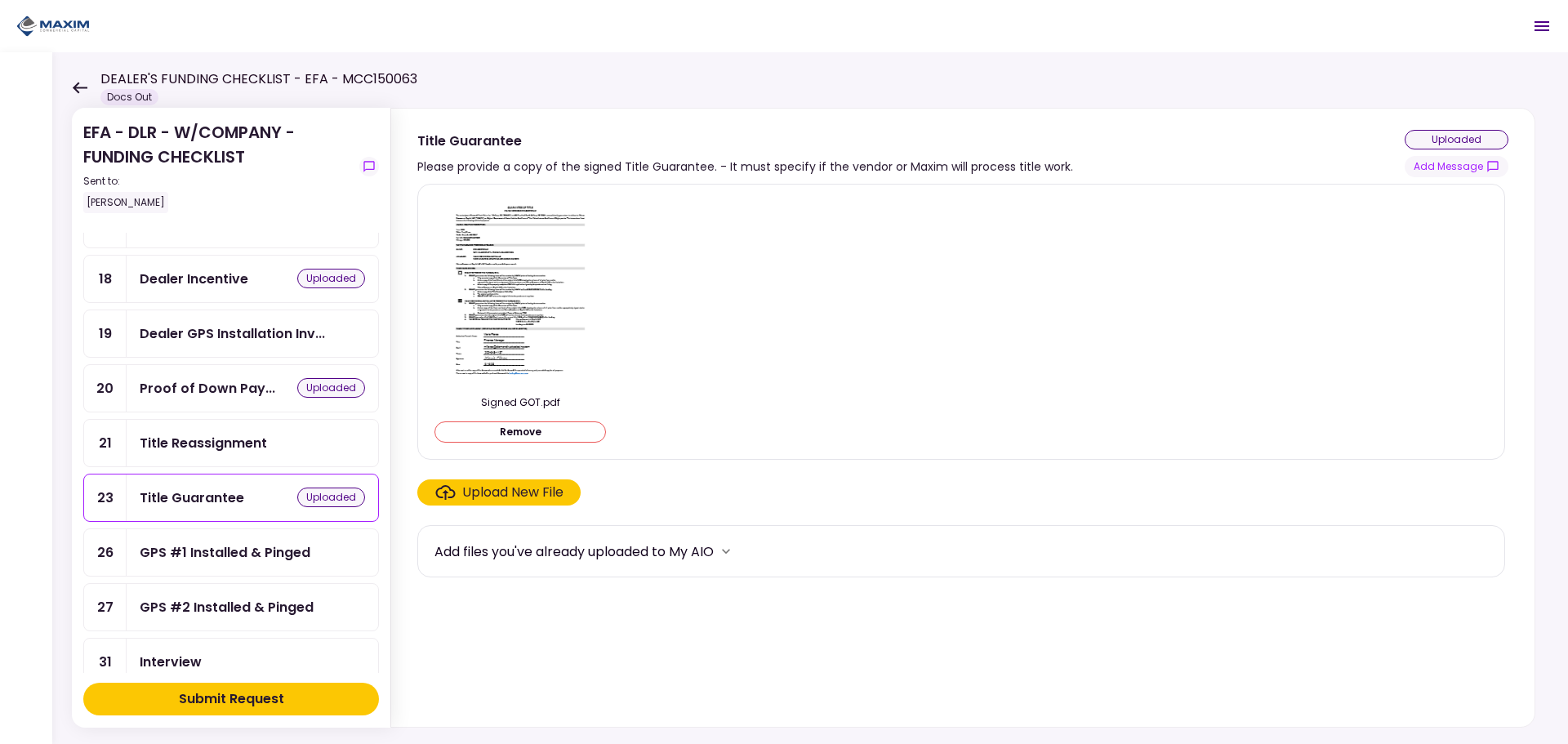
scroll to position [571, 0]
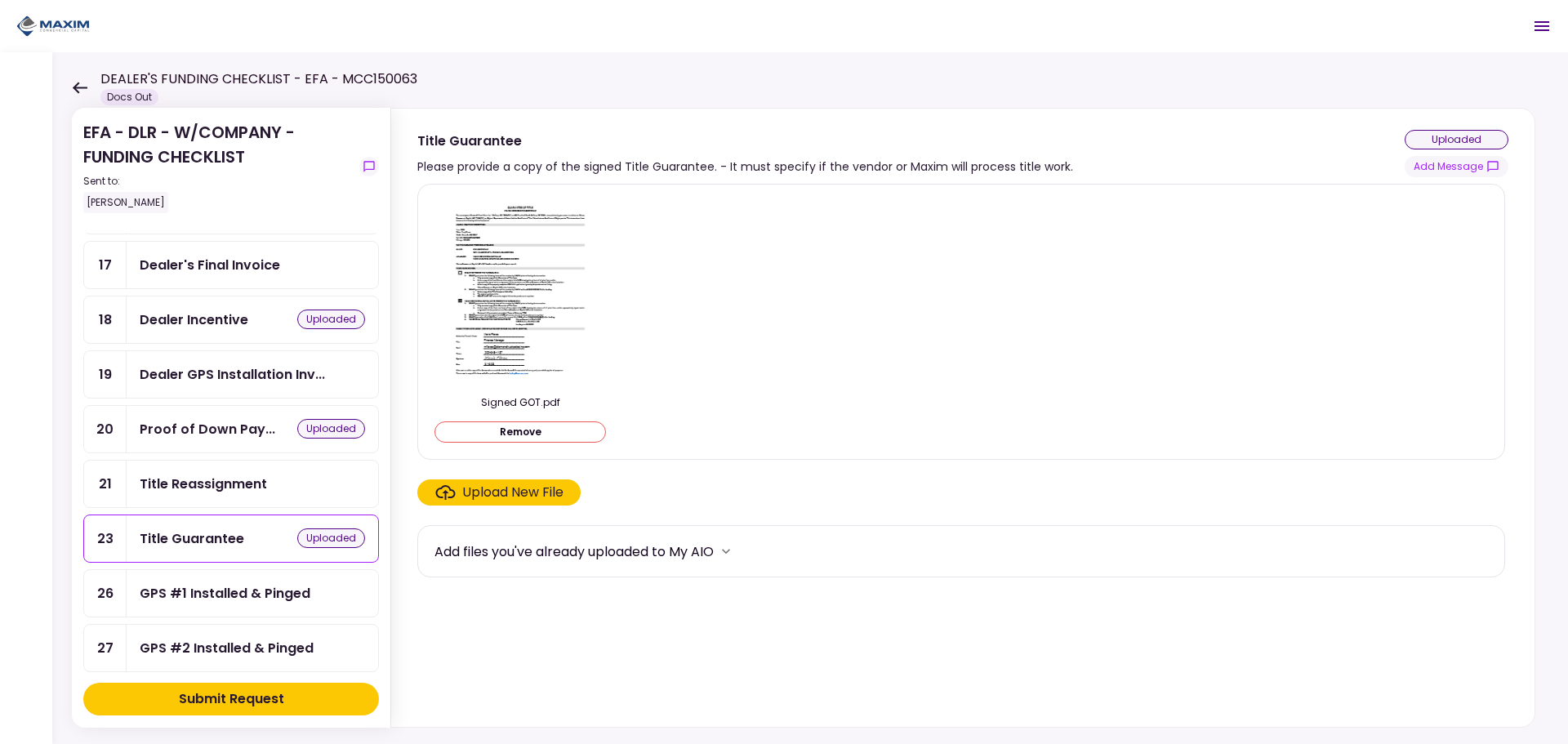
click at [186, 491] on div "Title Reassignment" at bounding box center [203, 483] width 127 height 20
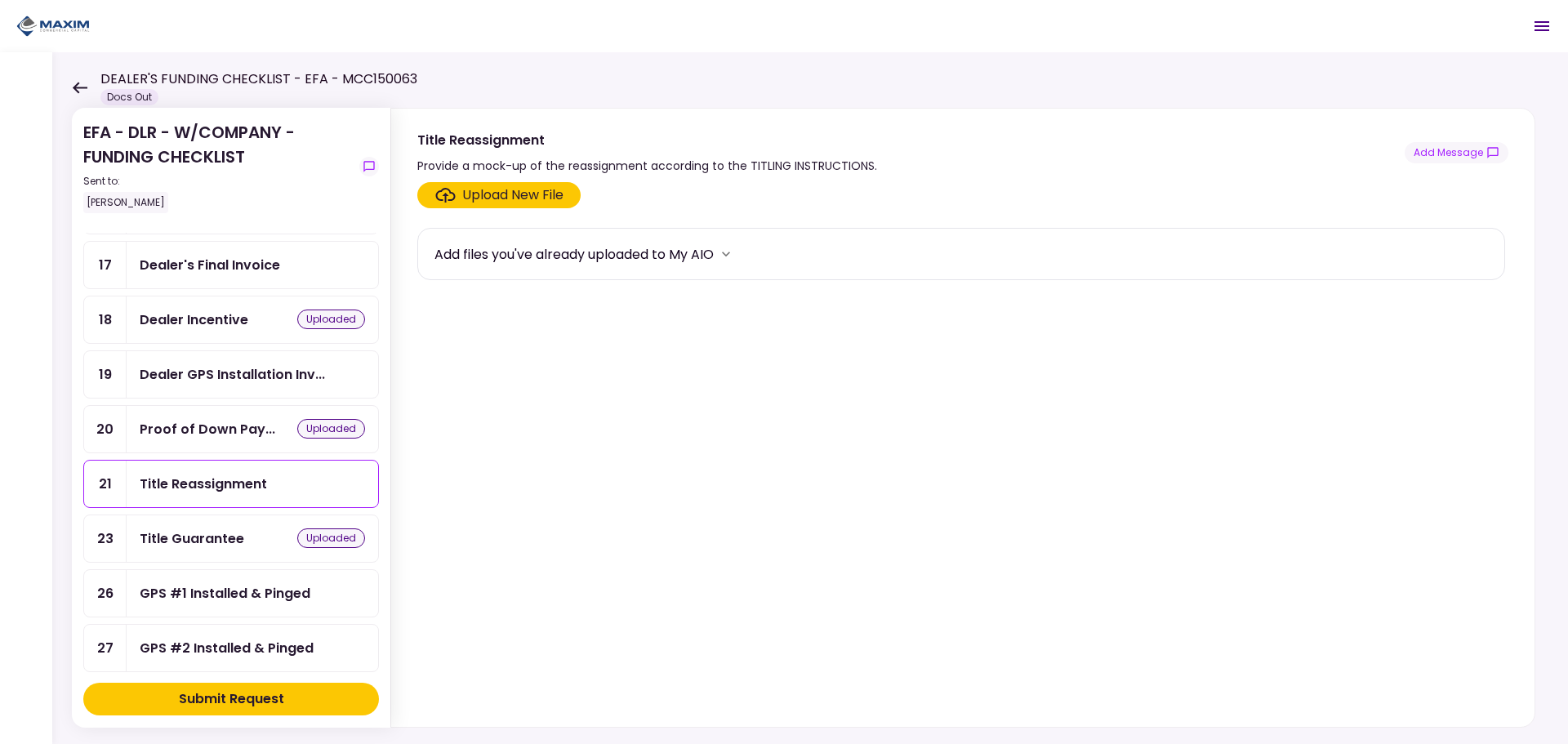
click at [489, 190] on div "Upload New File" at bounding box center [513, 195] width 102 height 19
click at [0, 0] on input "Upload New File" at bounding box center [0, 0] width 0 height 0
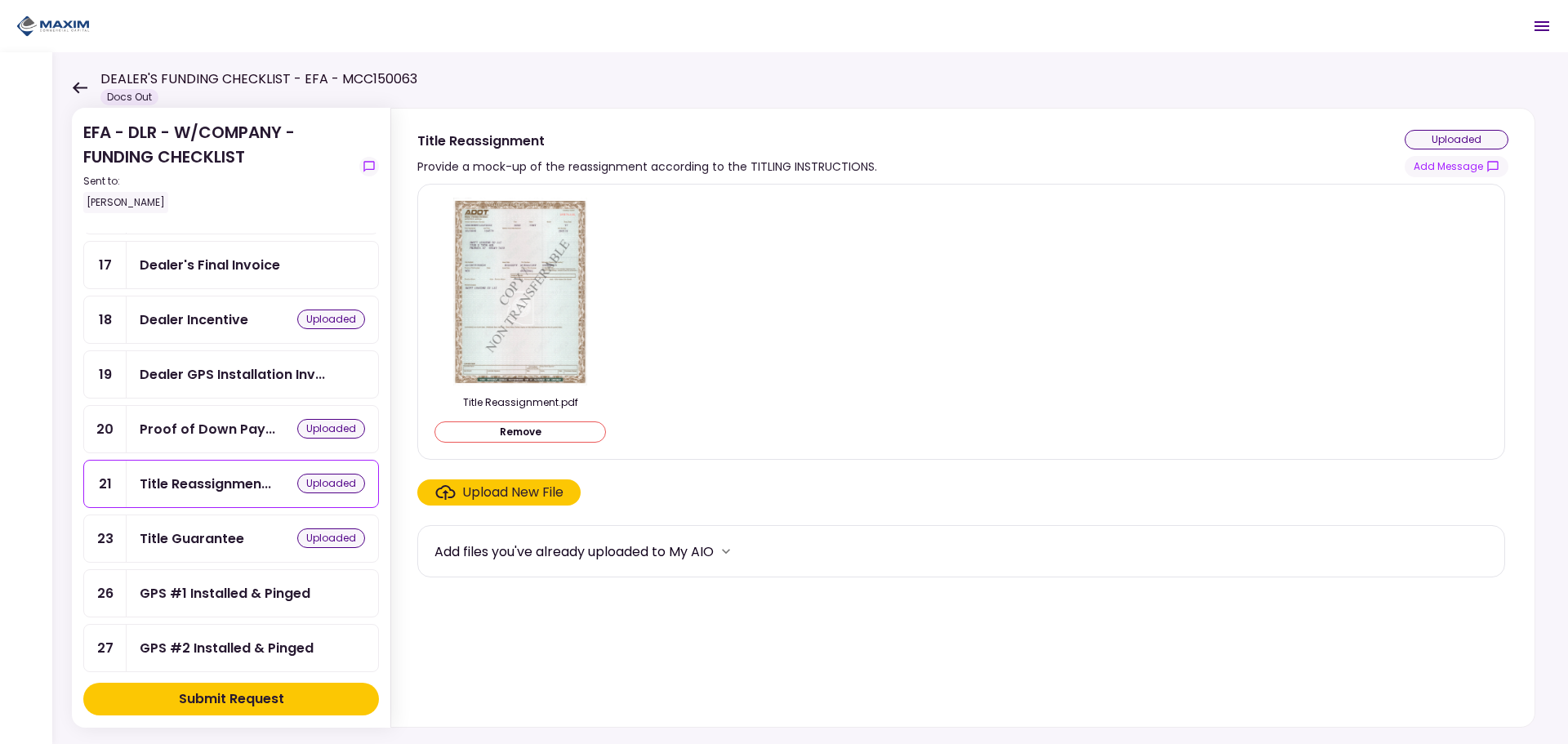
scroll to position [1061, 0]
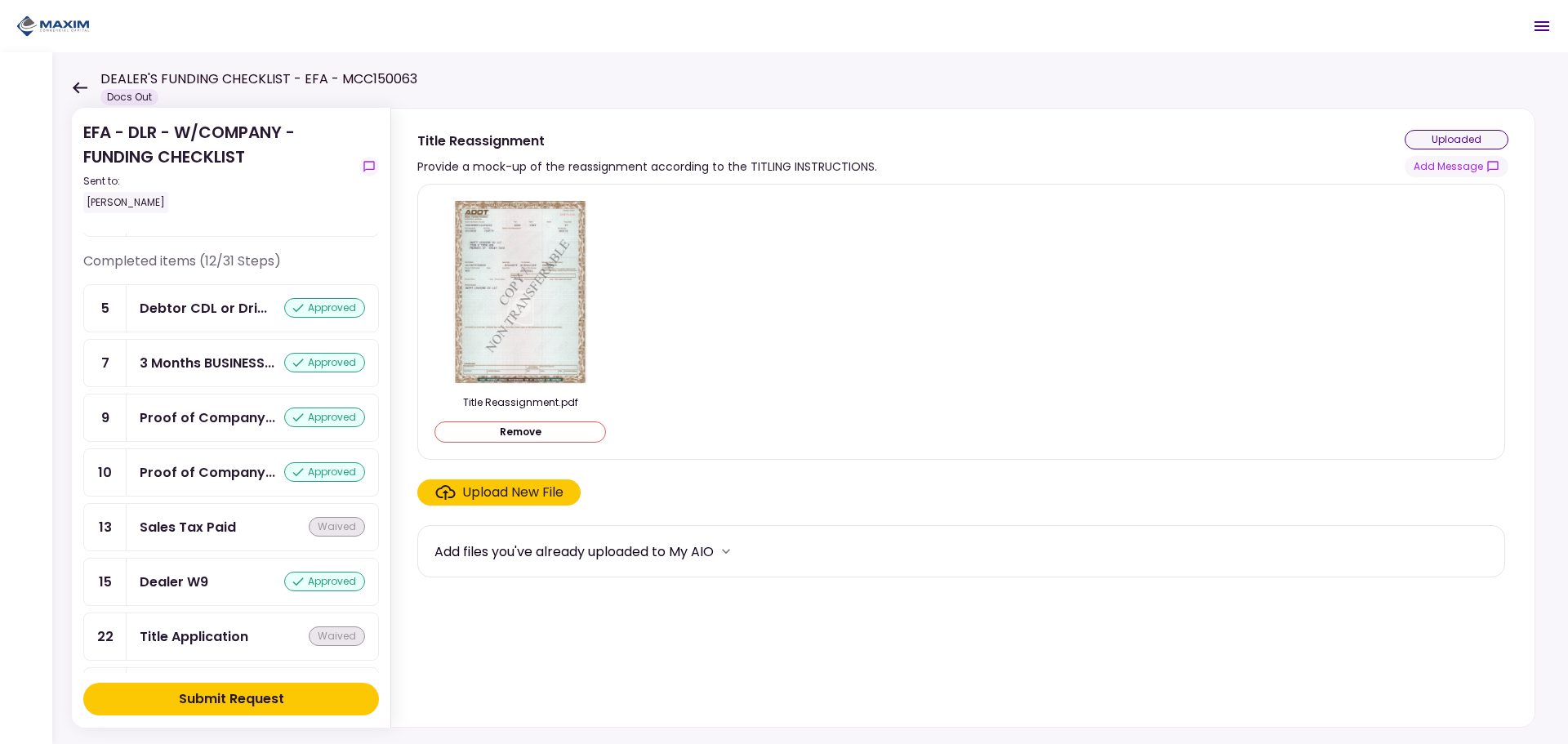
click at [213, 706] on div "Submit Request" at bounding box center [231, 698] width 105 height 19
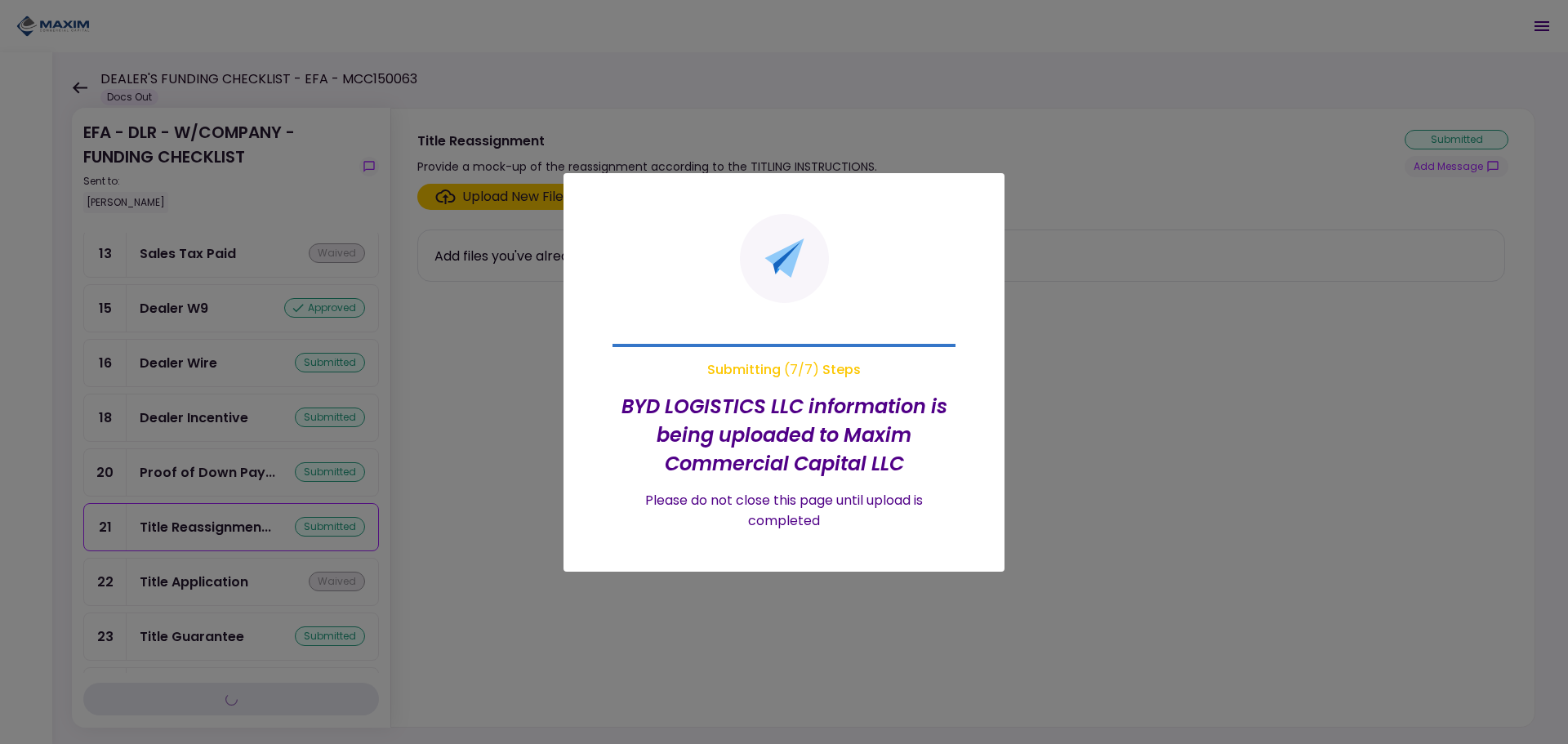
scroll to position [679, 0]
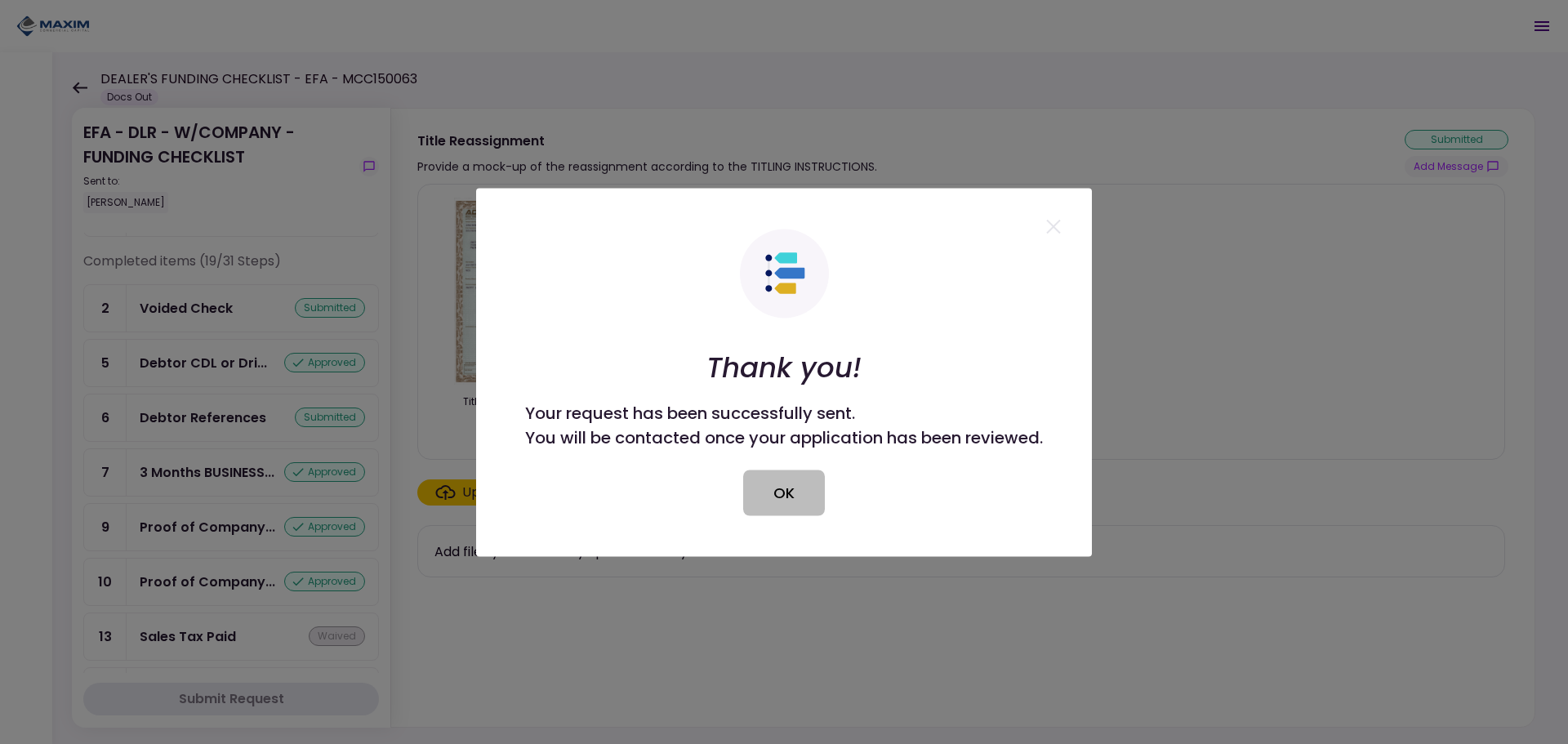
click at [783, 504] on button "OK" at bounding box center [784, 493] width 81 height 46
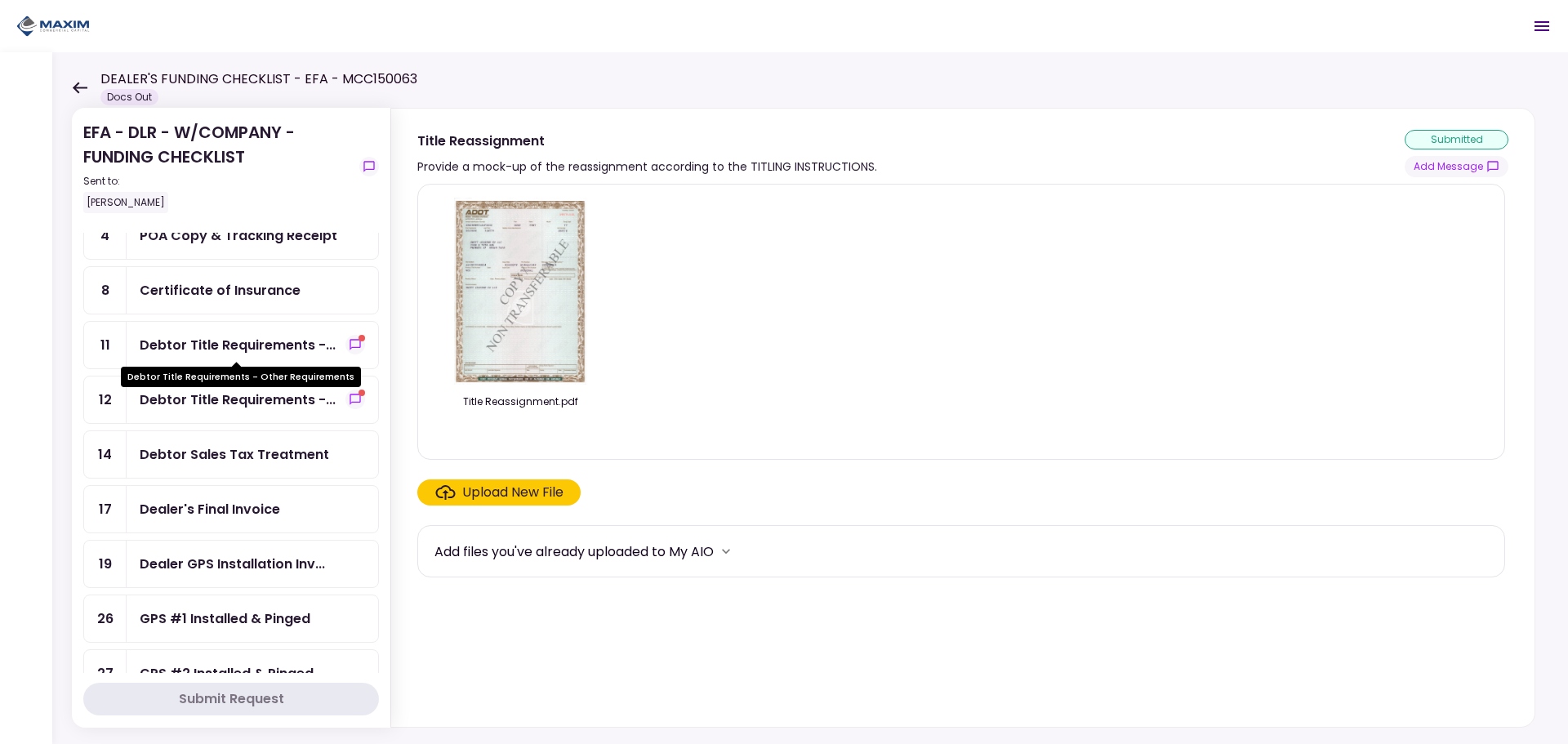
scroll to position [245, 0]
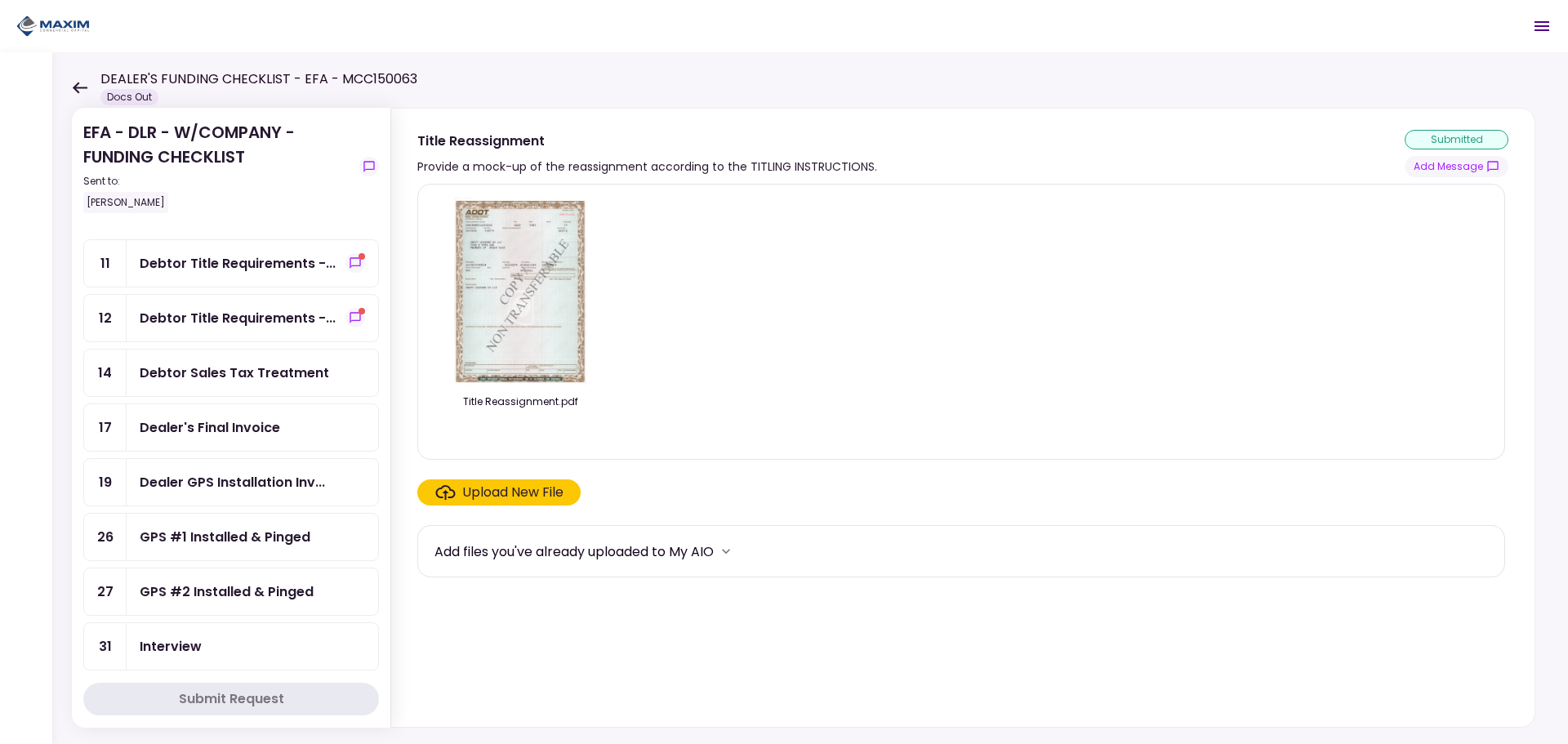
click at [196, 311] on div "Debtor Title Requirements -..." at bounding box center [238, 318] width 196 height 20
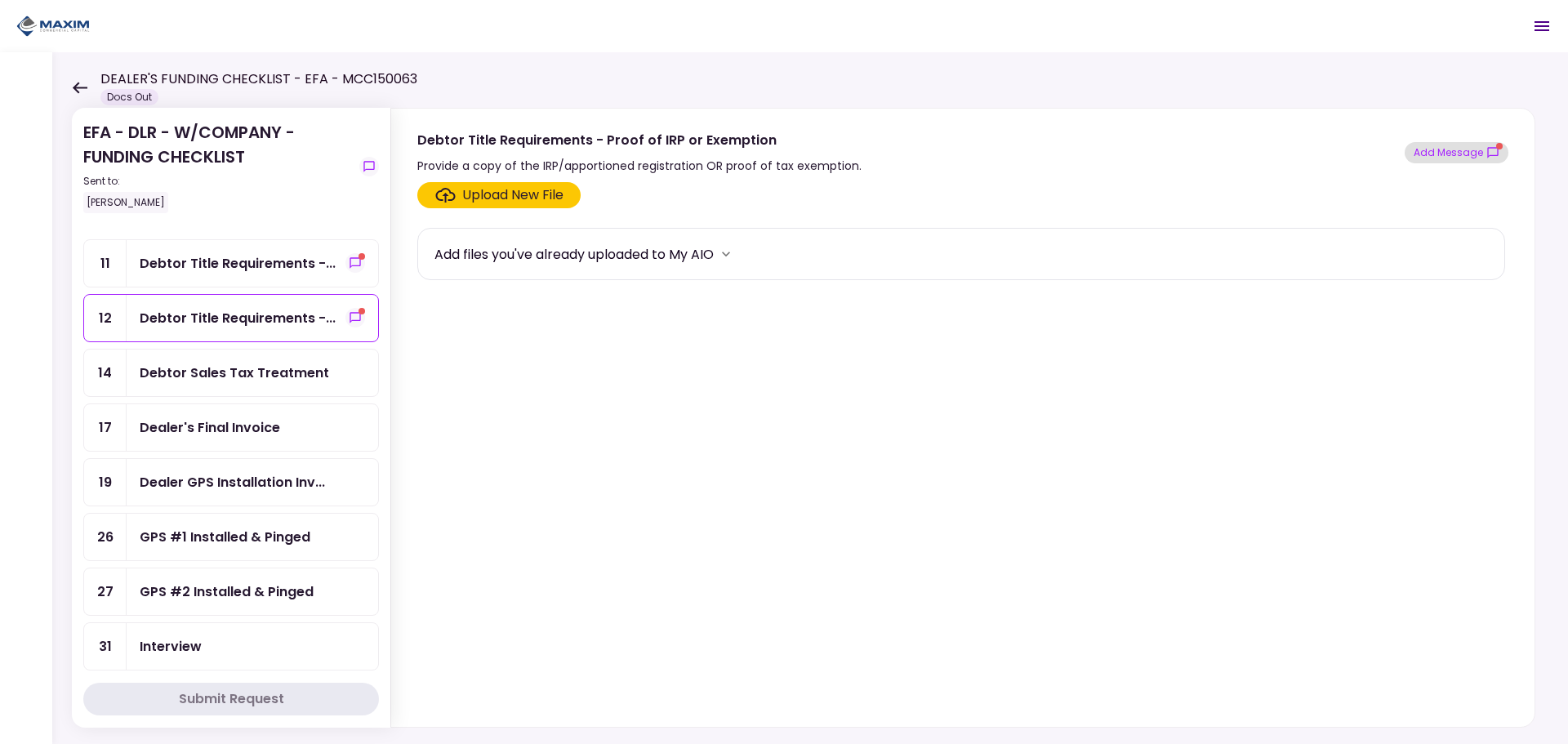
click at [1489, 153] on icon "show-messages" at bounding box center [1493, 152] width 13 height 13
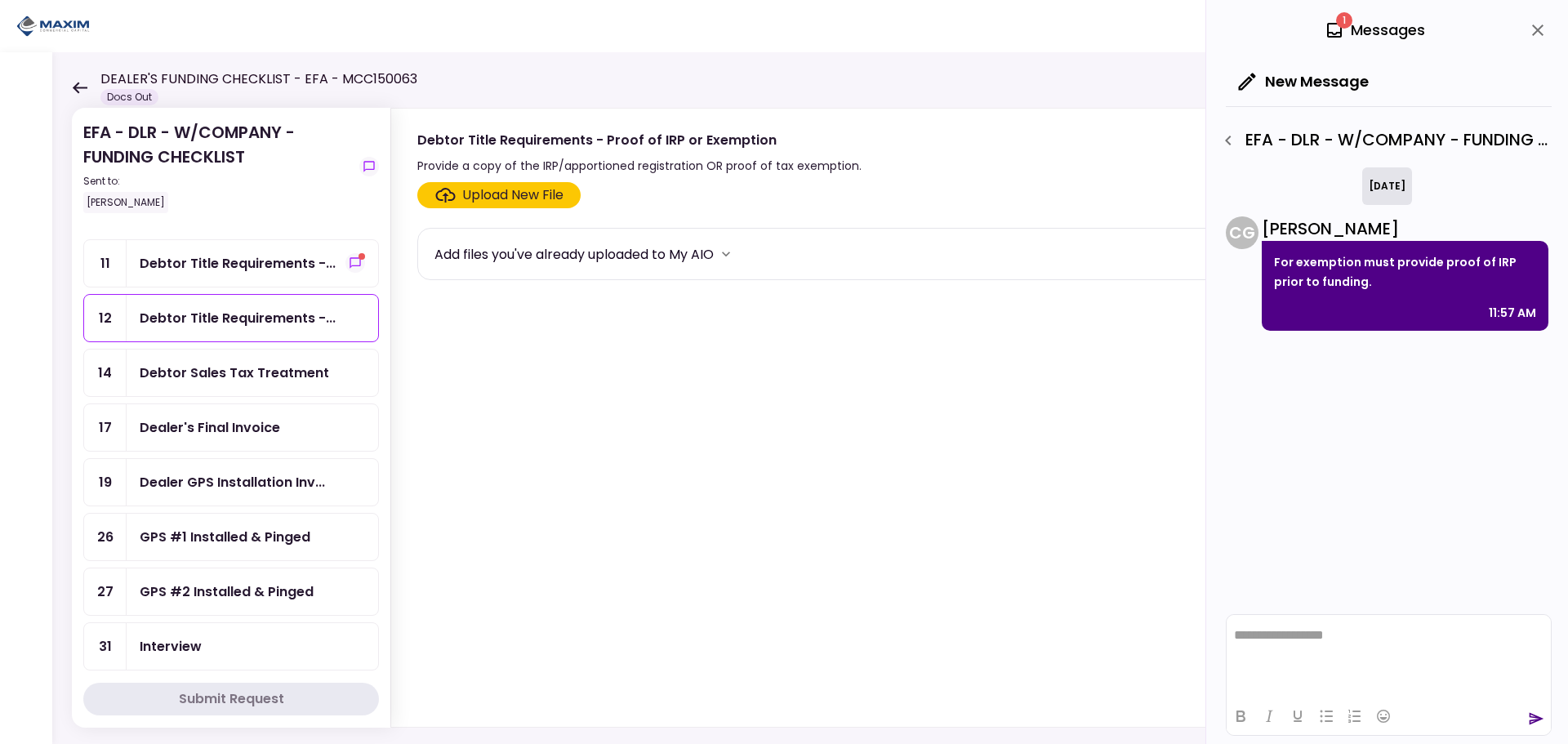
click at [1532, 22] on icon "close" at bounding box center [1538, 30] width 19 height 19
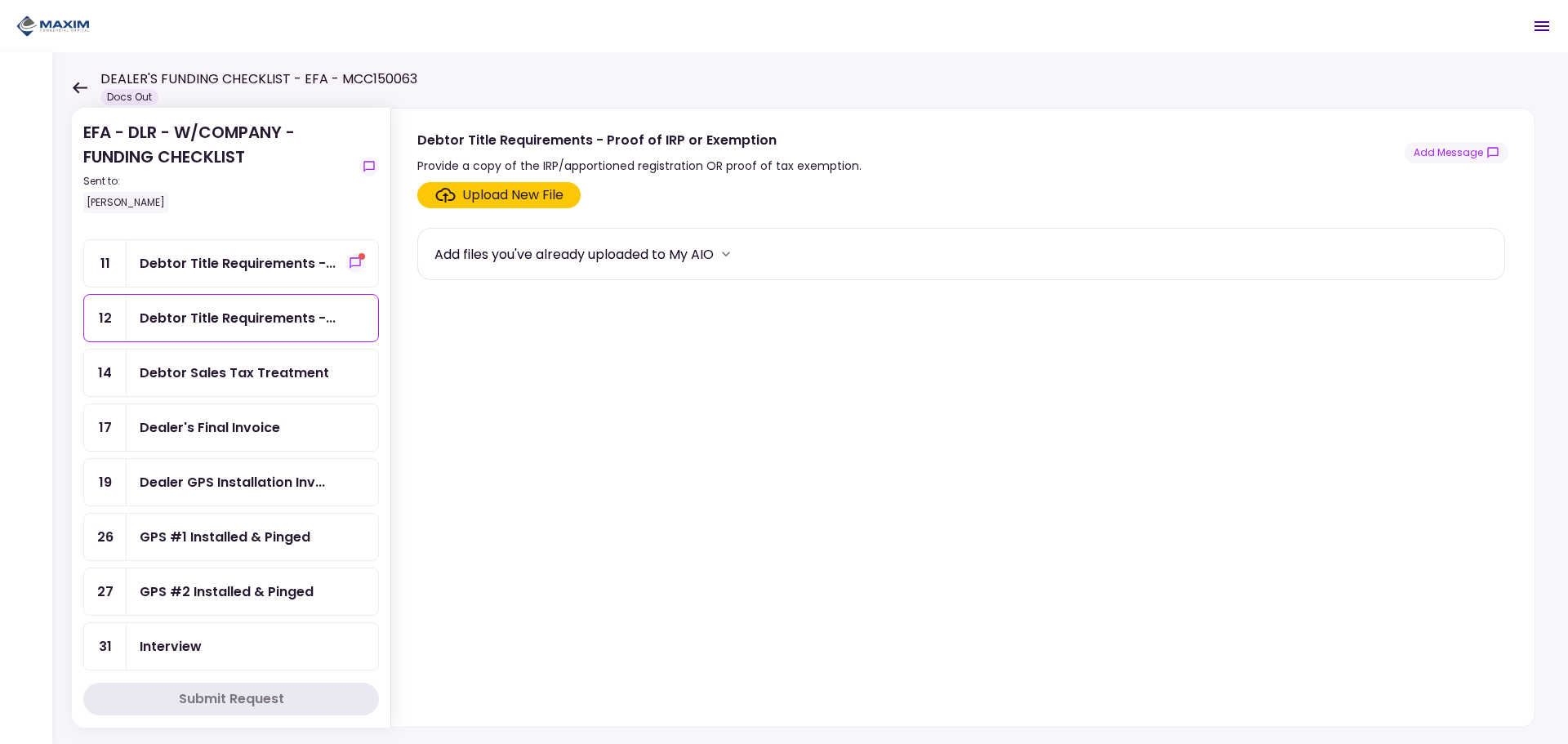
click at [225, 261] on div "Debtor Title Requirements -..." at bounding box center [238, 263] width 196 height 20
click at [1489, 150] on icon "show-messages" at bounding box center [1493, 152] width 13 height 13
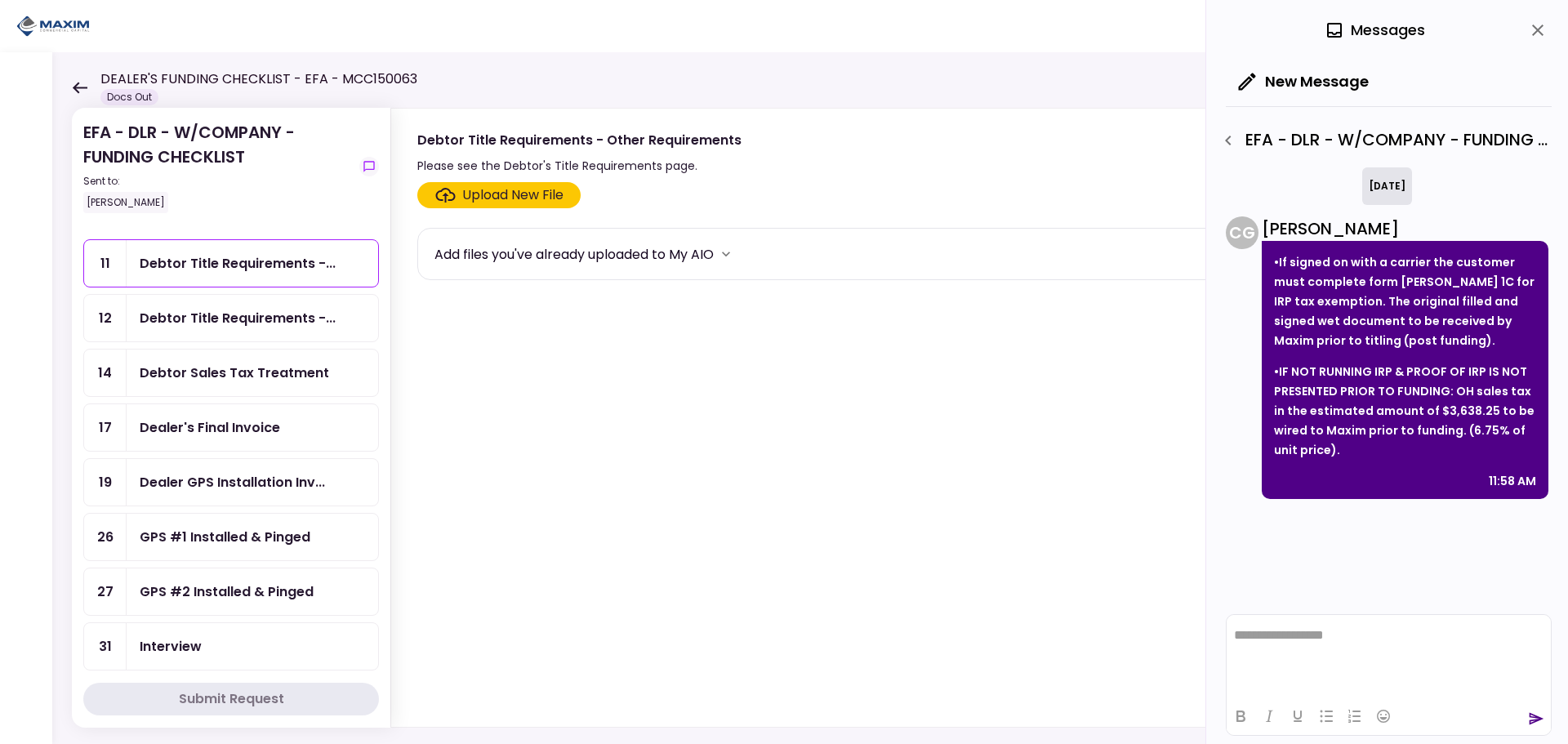
click at [1538, 29] on icon "close" at bounding box center [1538, 30] width 19 height 19
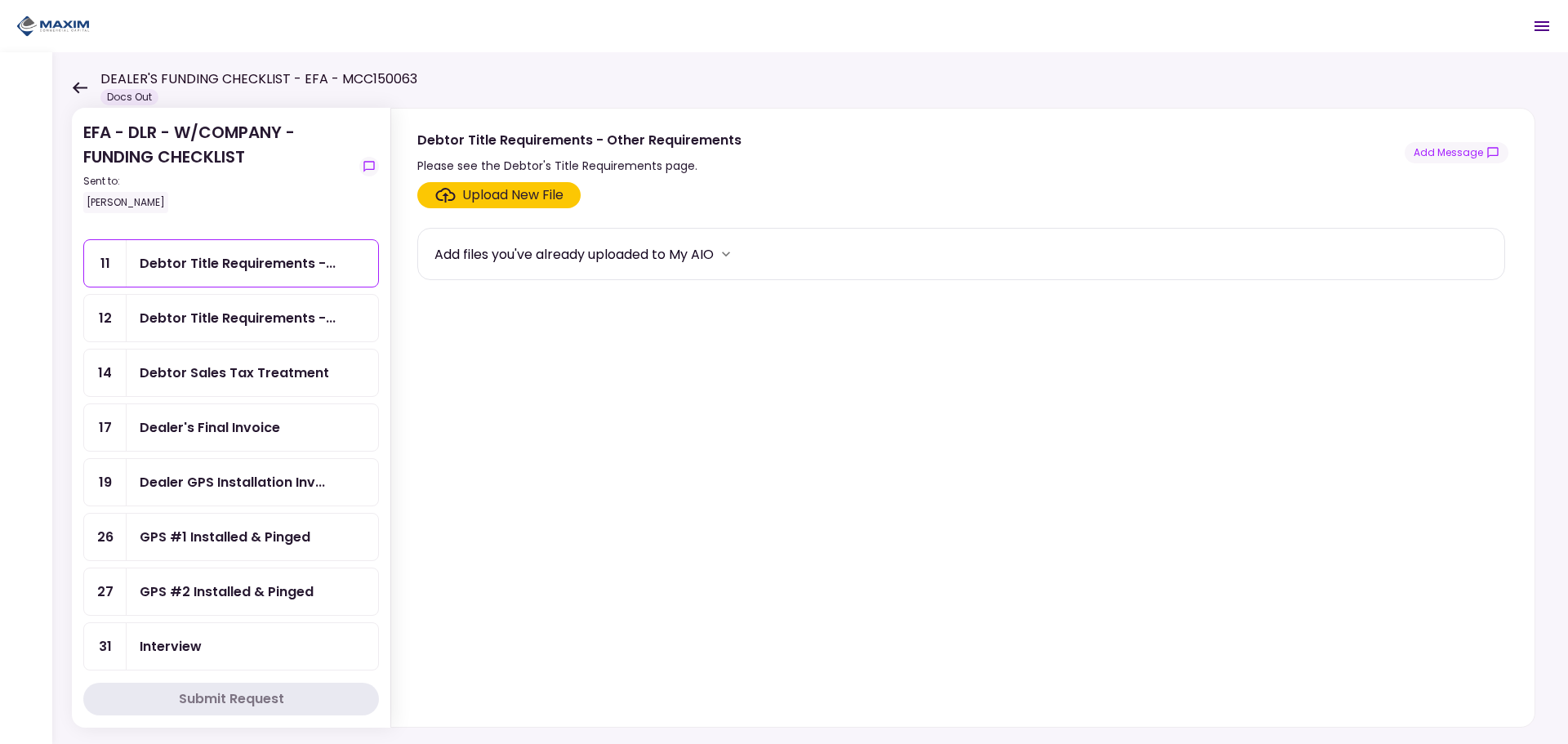
click at [279, 269] on div "Debtor Title Requirements -..." at bounding box center [238, 263] width 196 height 20
click at [1460, 155] on button "Add Message" at bounding box center [1456, 152] width 104 height 21
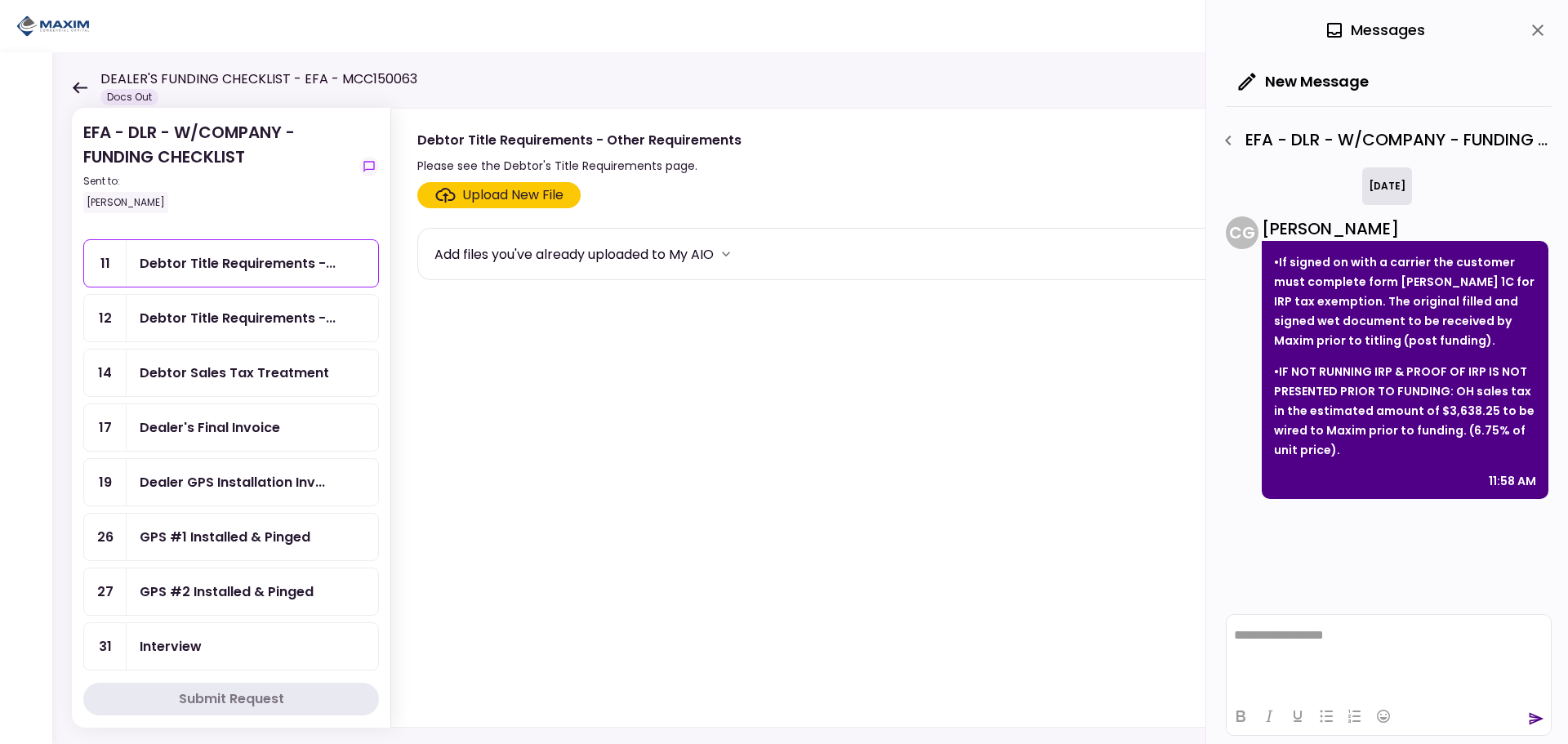
click at [1543, 25] on icon "close" at bounding box center [1538, 30] width 19 height 19
